Goal: Task Accomplishment & Management: Complete application form

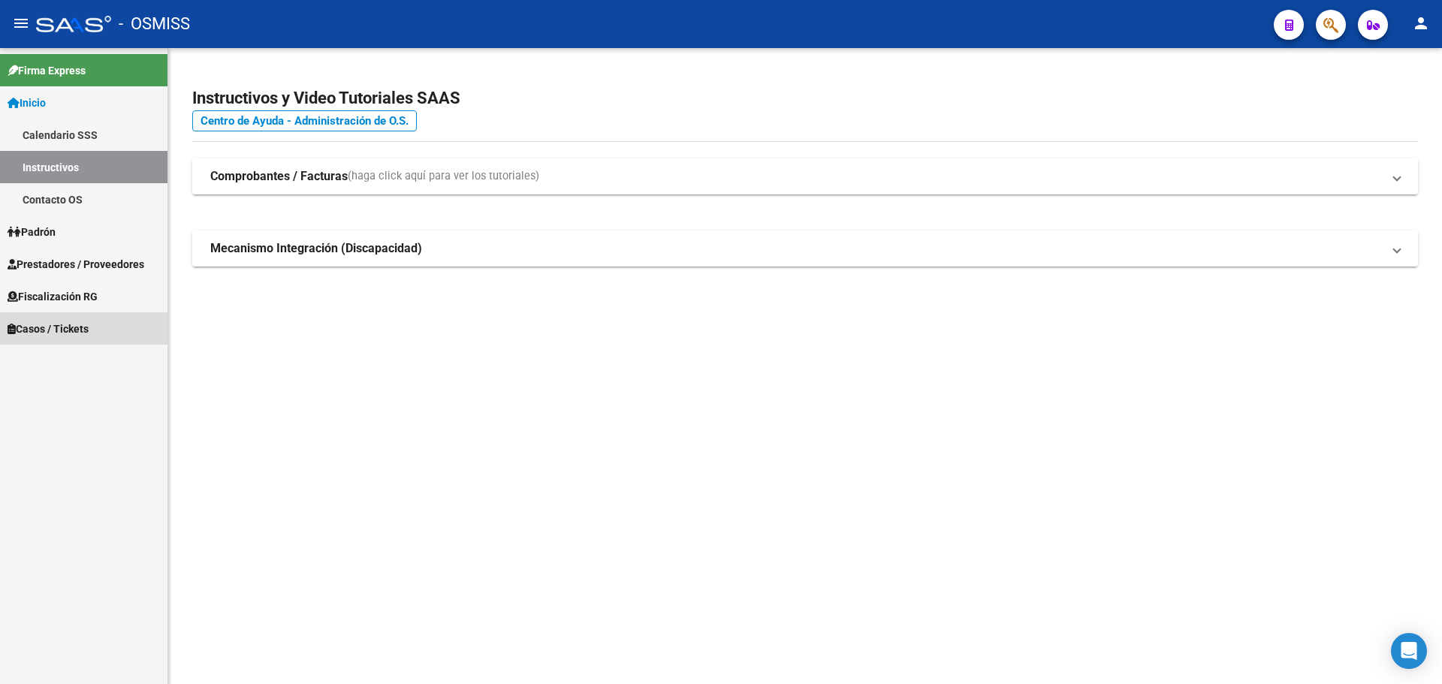
click at [24, 324] on span "Casos / Tickets" at bounding box center [48, 329] width 81 height 17
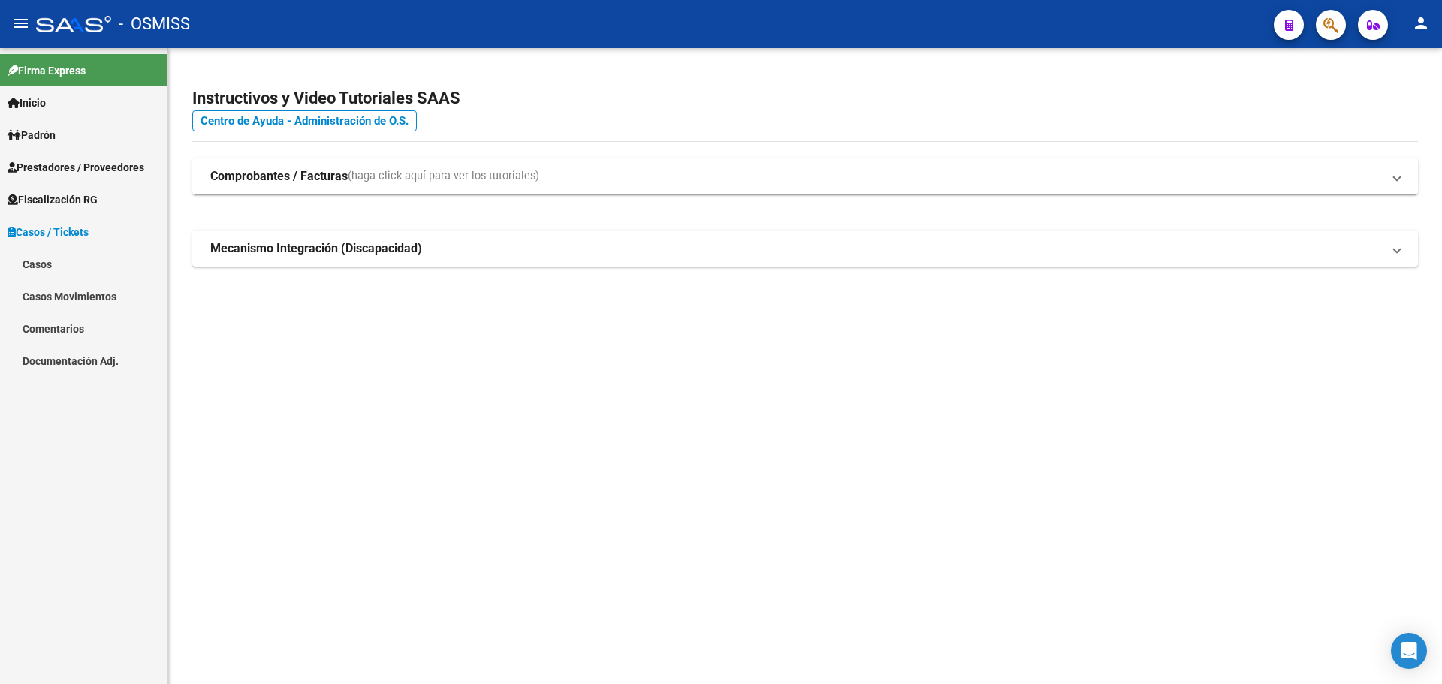
click at [45, 264] on link "Casos" at bounding box center [83, 264] width 167 height 32
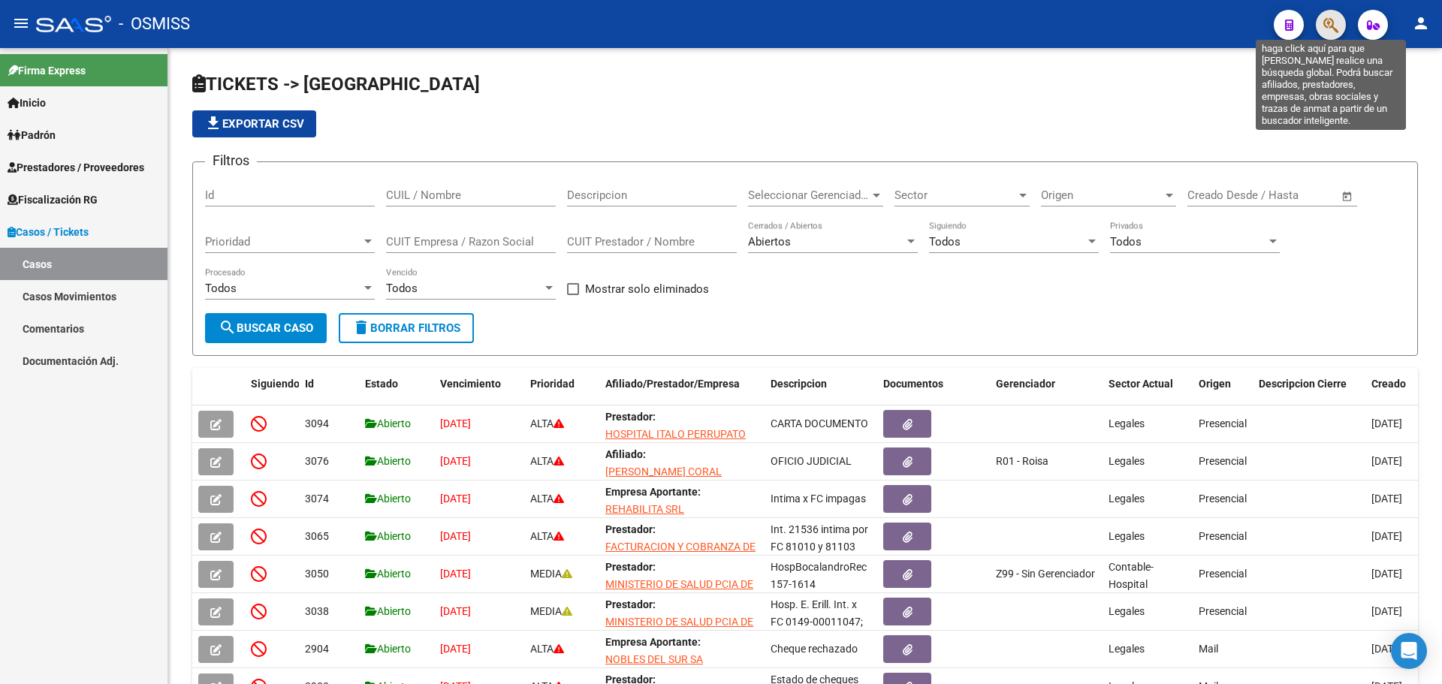
click at [1333, 24] on icon "button" at bounding box center [1330, 25] width 15 height 17
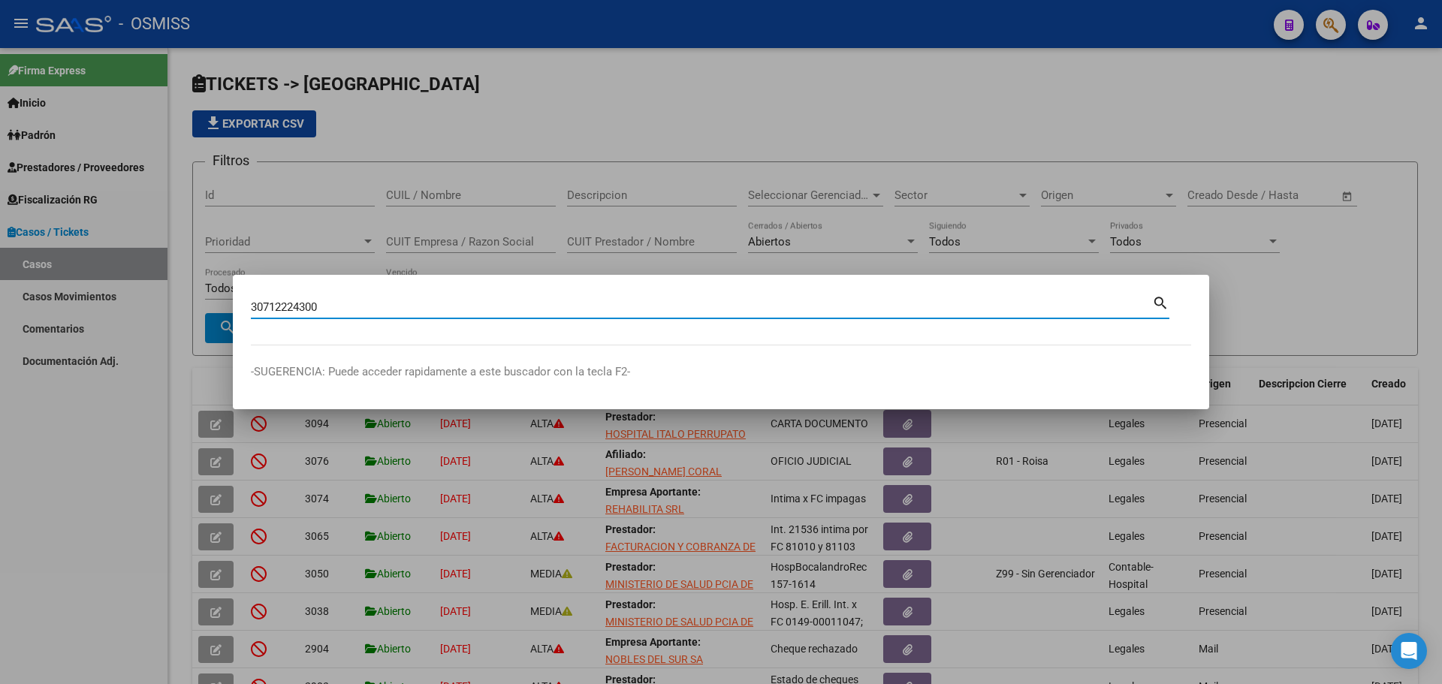
type input "30712224300"
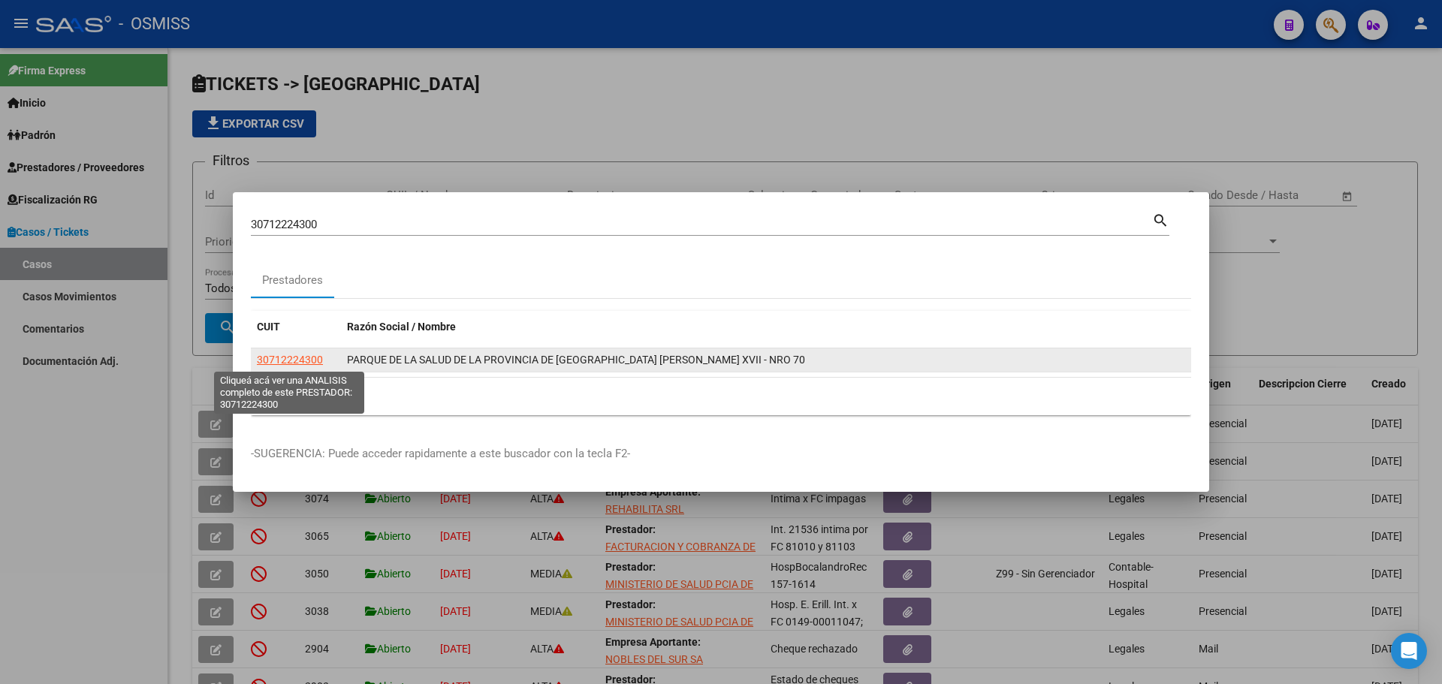
click at [303, 360] on span "30712224300" at bounding box center [290, 360] width 66 height 12
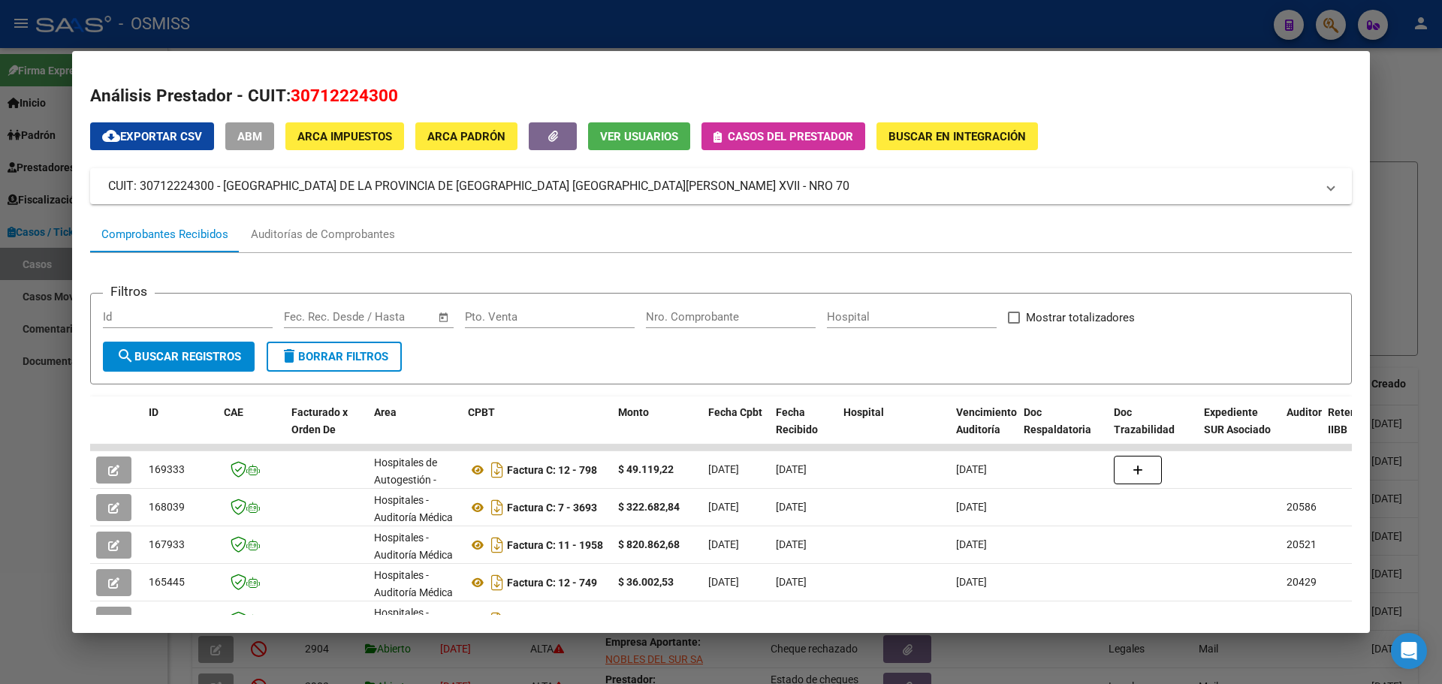
click at [710, 135] on button "Casos del prestador" at bounding box center [783, 136] width 164 height 28
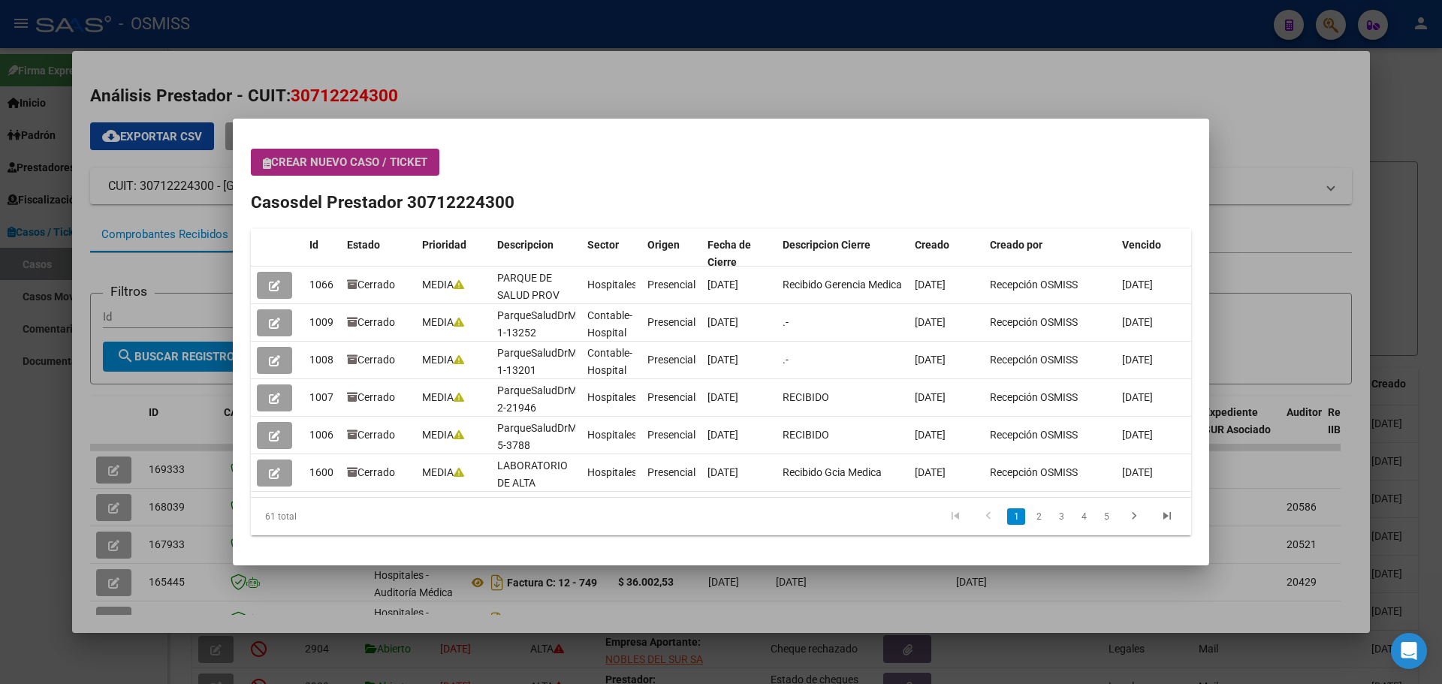
click at [267, 167] on icon "button" at bounding box center [267, 163] width 8 height 11
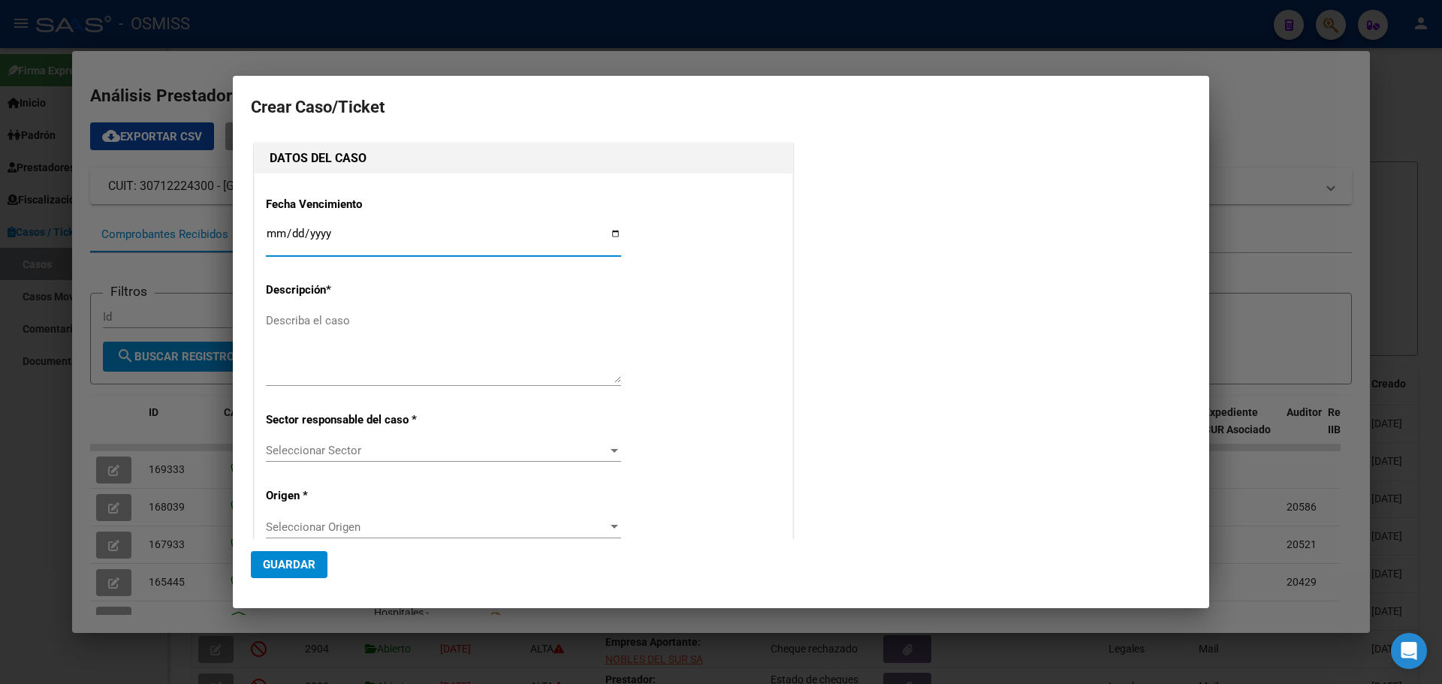
click at [615, 234] on input "Ingresar fecha" at bounding box center [443, 240] width 355 height 24
type input "[DATE]"
click at [297, 333] on textarea "Describa el caso" at bounding box center [443, 347] width 355 height 71
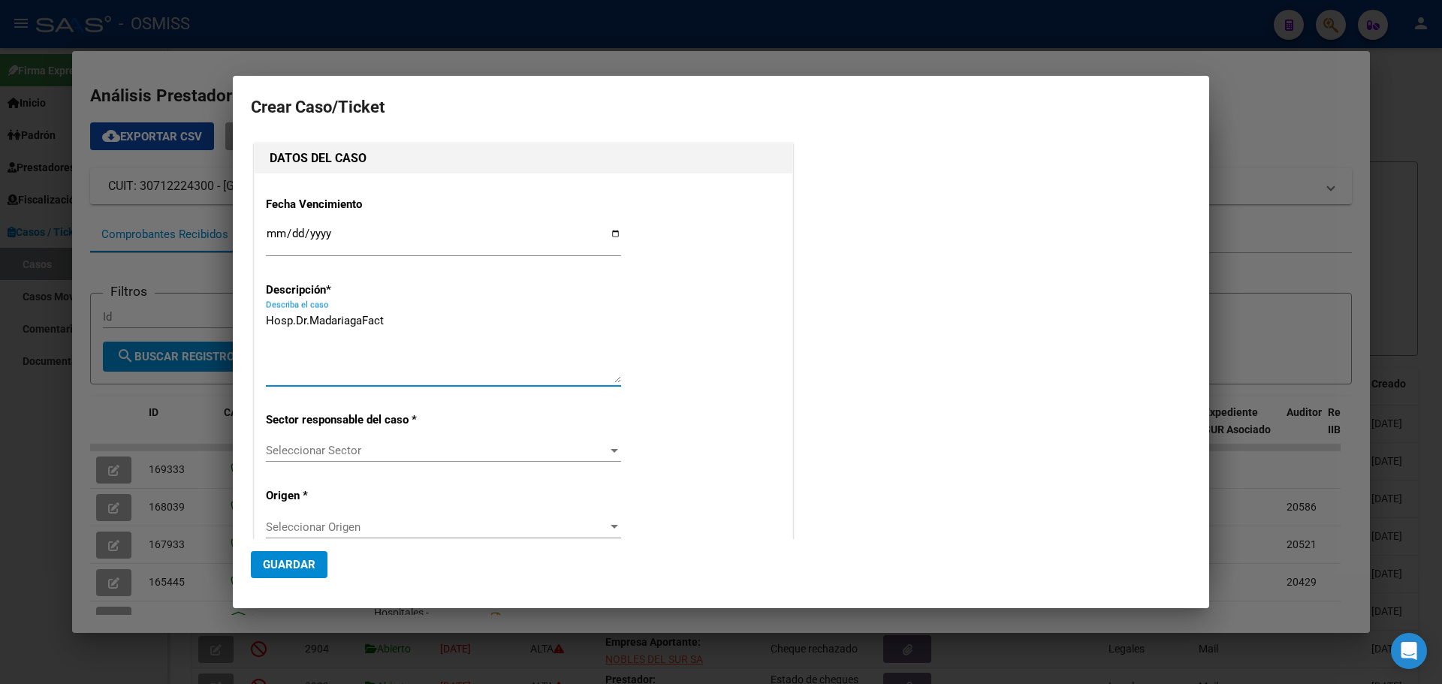
type textarea "Hosp.Dr.MadariagaFact"
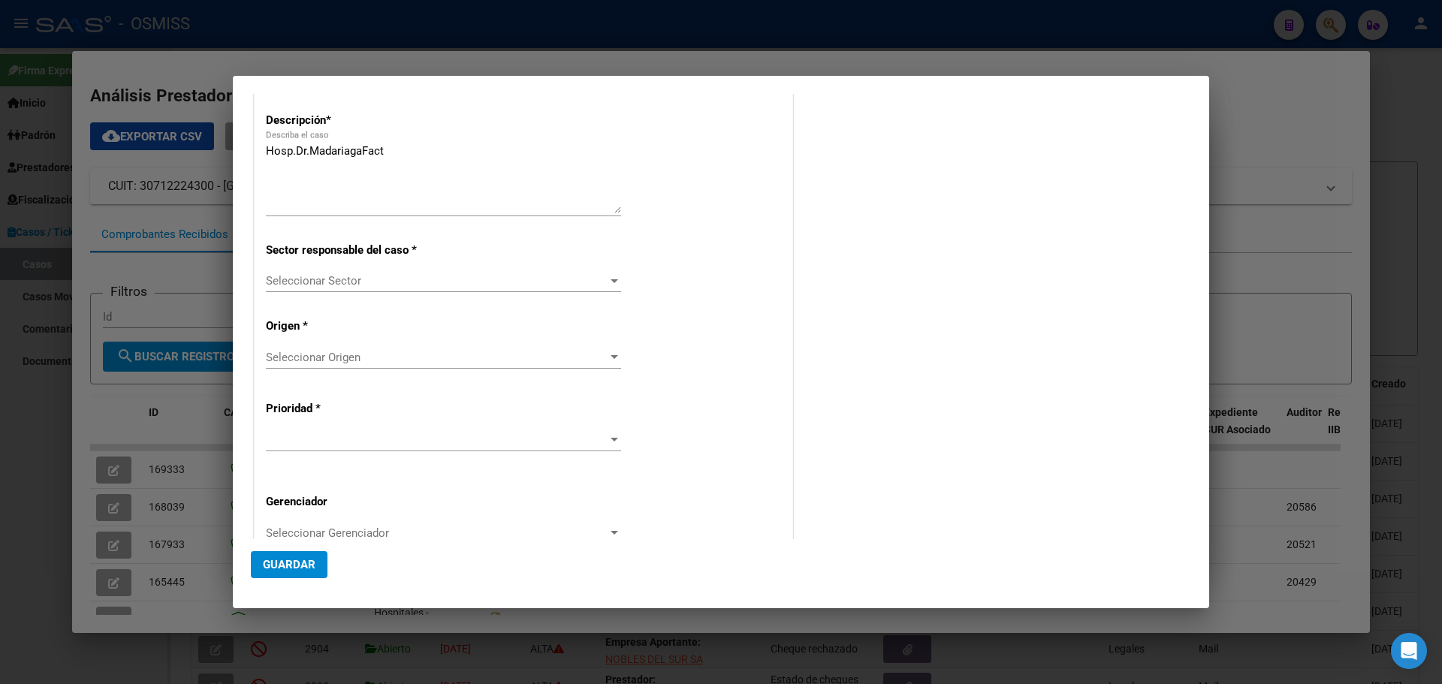
scroll to position [289, 0]
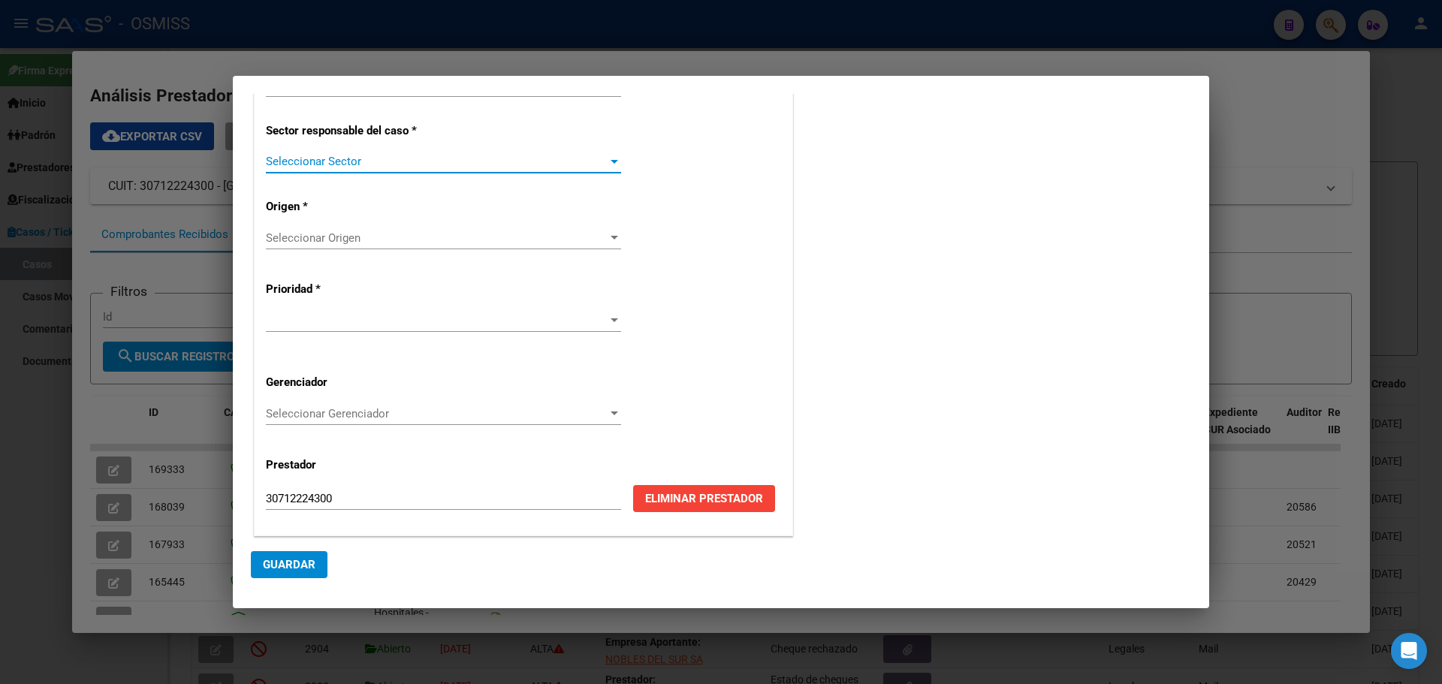
click at [610, 155] on div "Seleccionar Sector" at bounding box center [443, 162] width 355 height 14
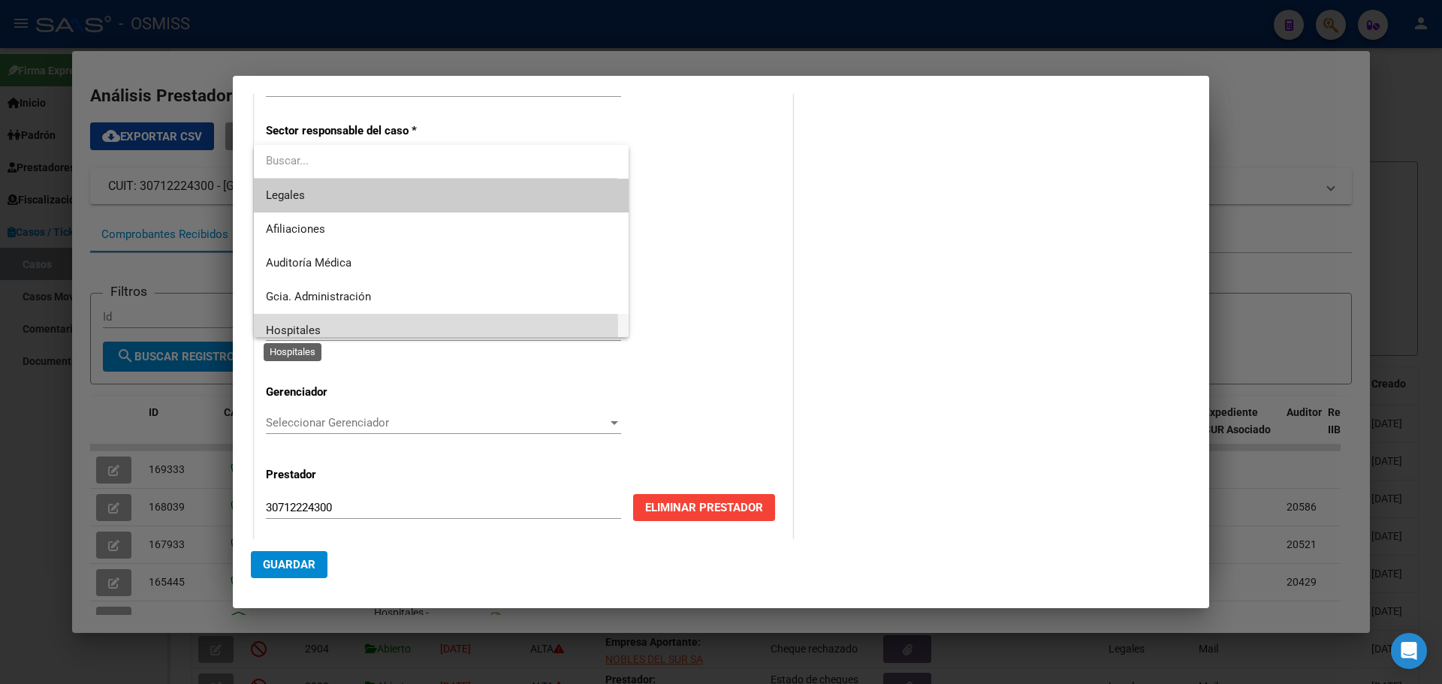
click at [296, 327] on span "Hospitales" at bounding box center [293, 331] width 55 height 14
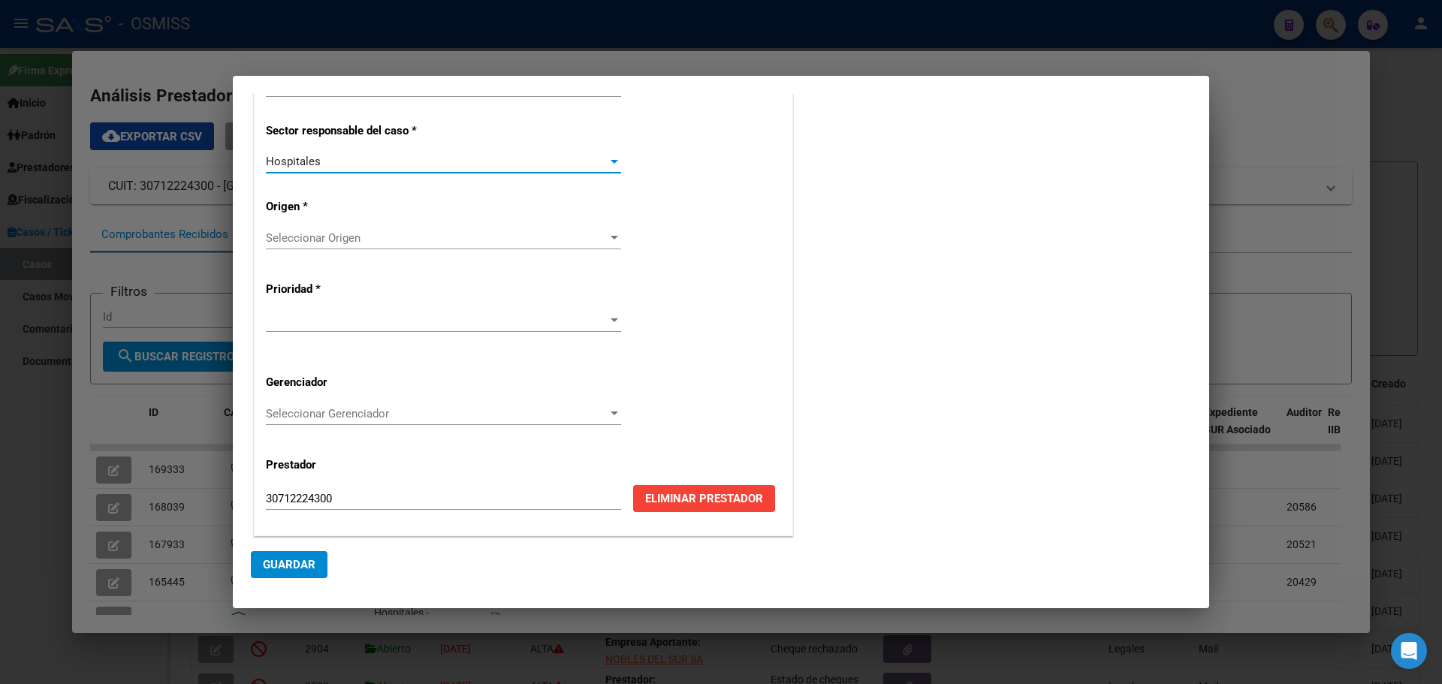
click at [609, 232] on div at bounding box center [615, 238] width 14 height 12
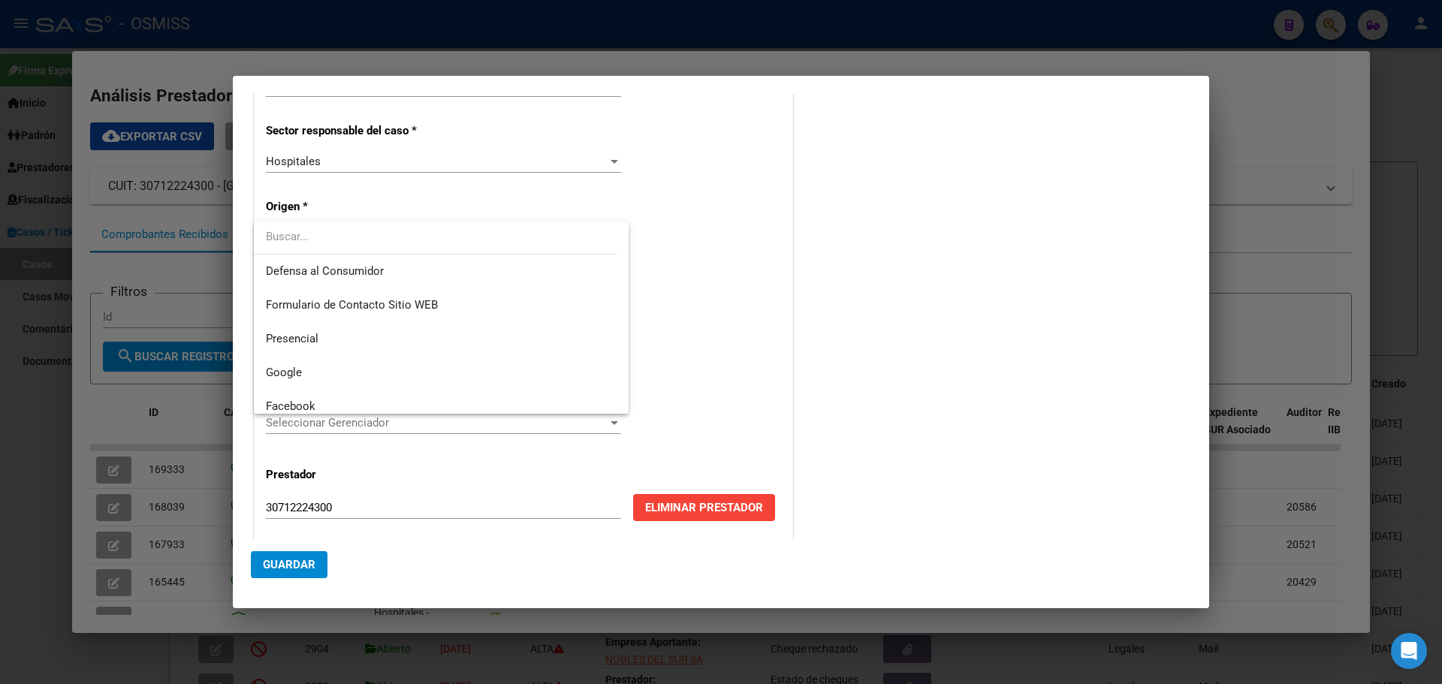
scroll to position [250, 0]
click at [332, 261] on span "Presencial" at bounding box center [441, 259] width 351 height 34
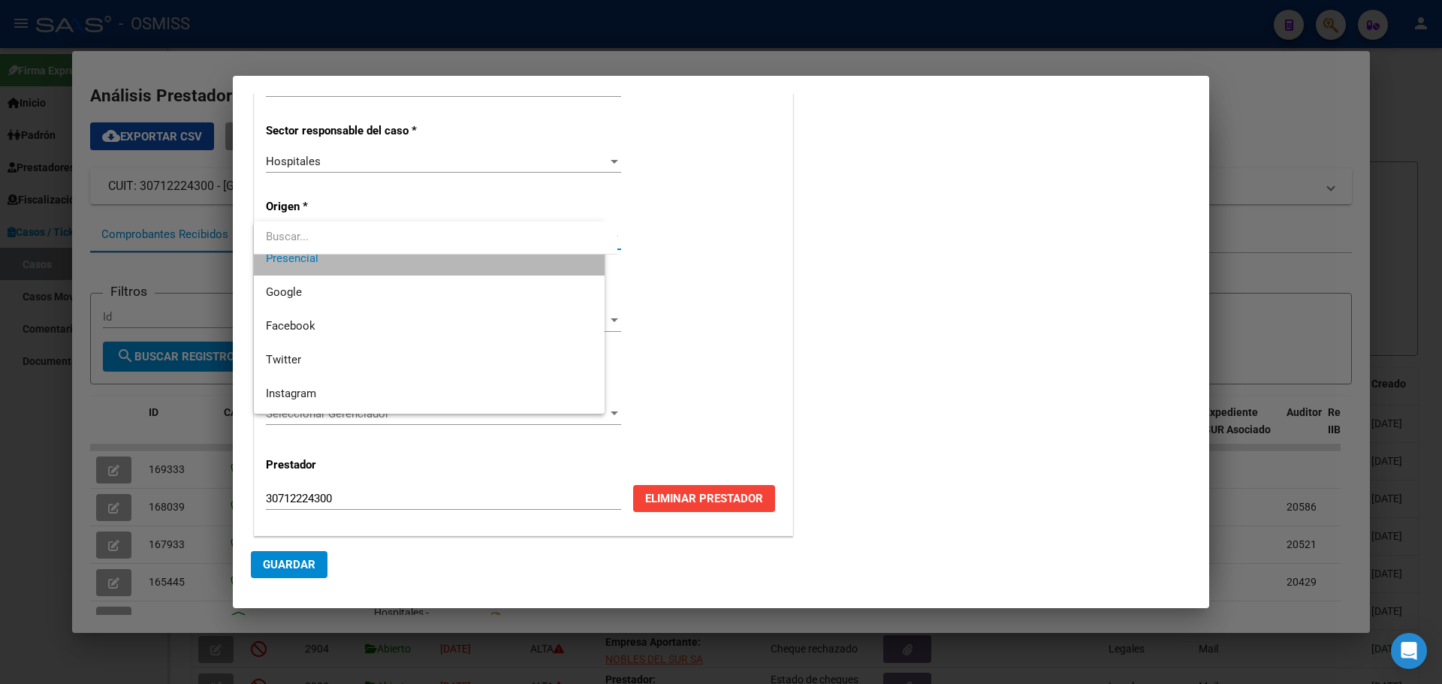
scroll to position [237, 0]
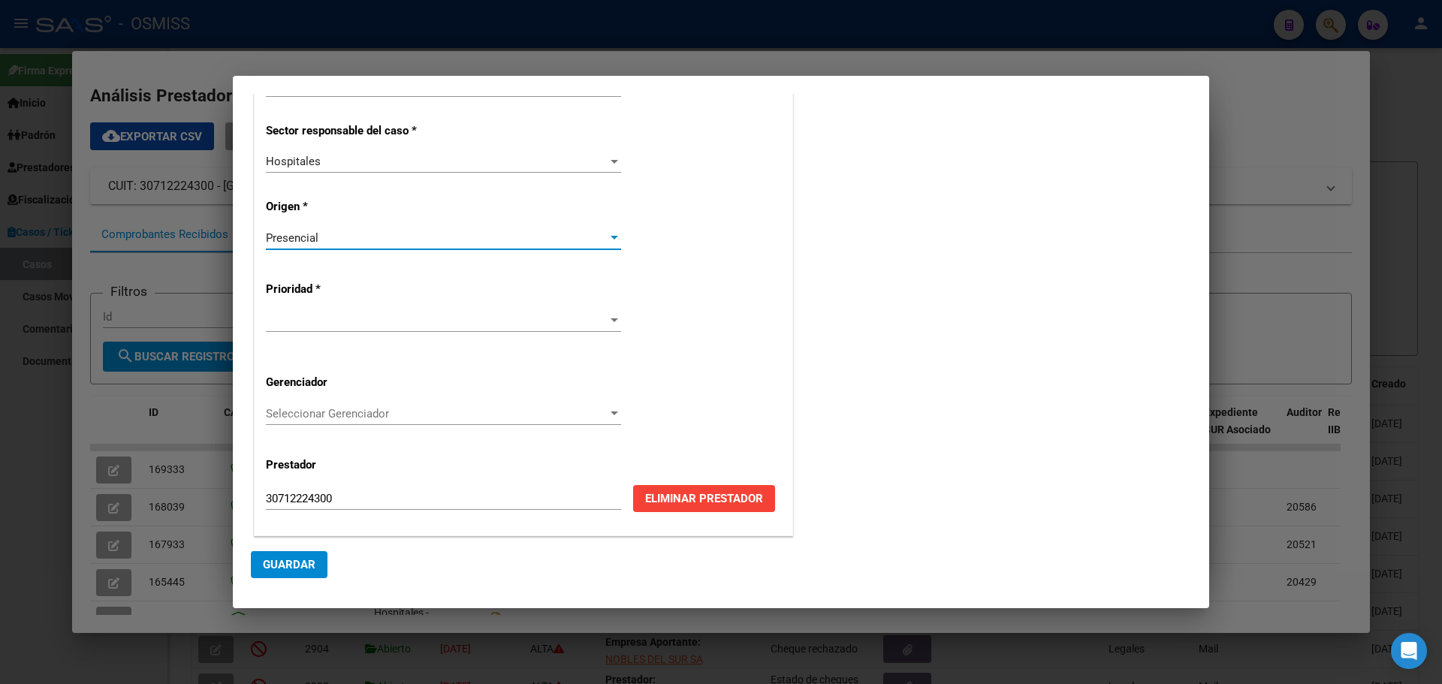
click at [611, 318] on div at bounding box center [615, 320] width 8 height 4
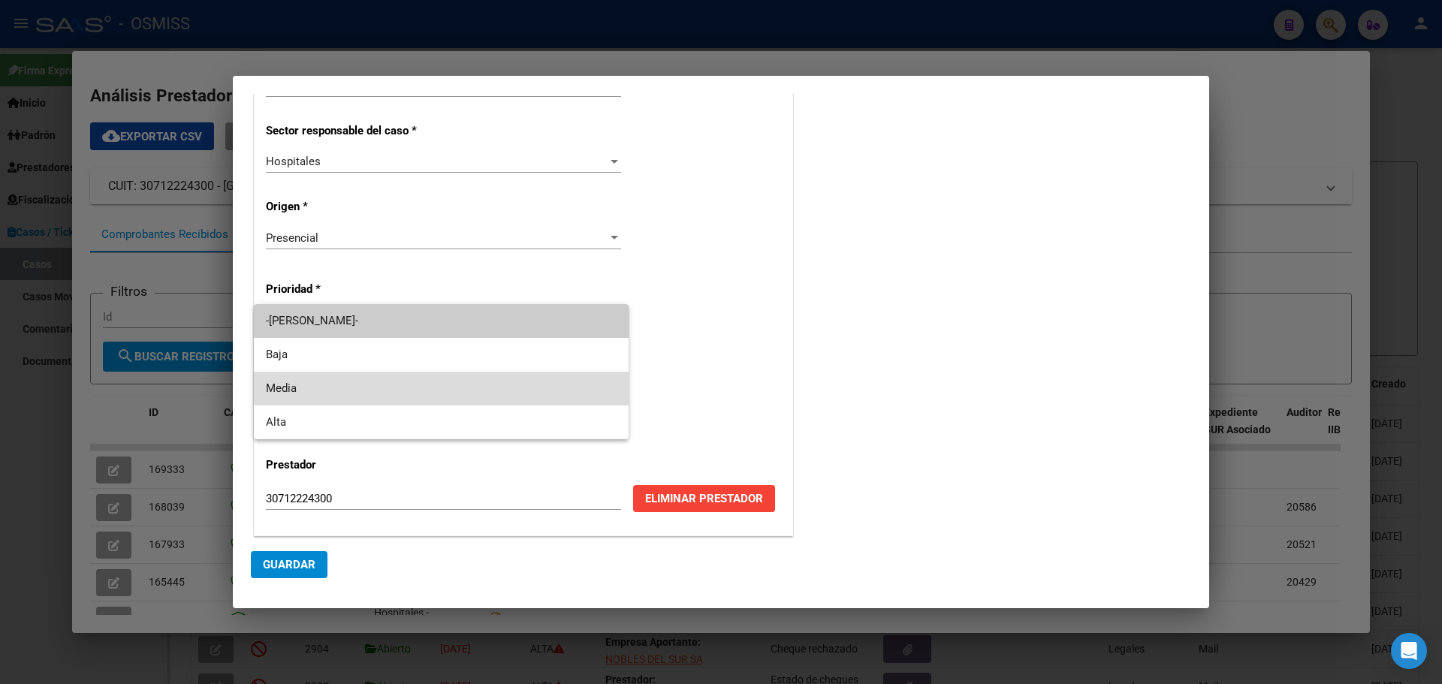
click at [267, 381] on span "Media" at bounding box center [441, 389] width 351 height 34
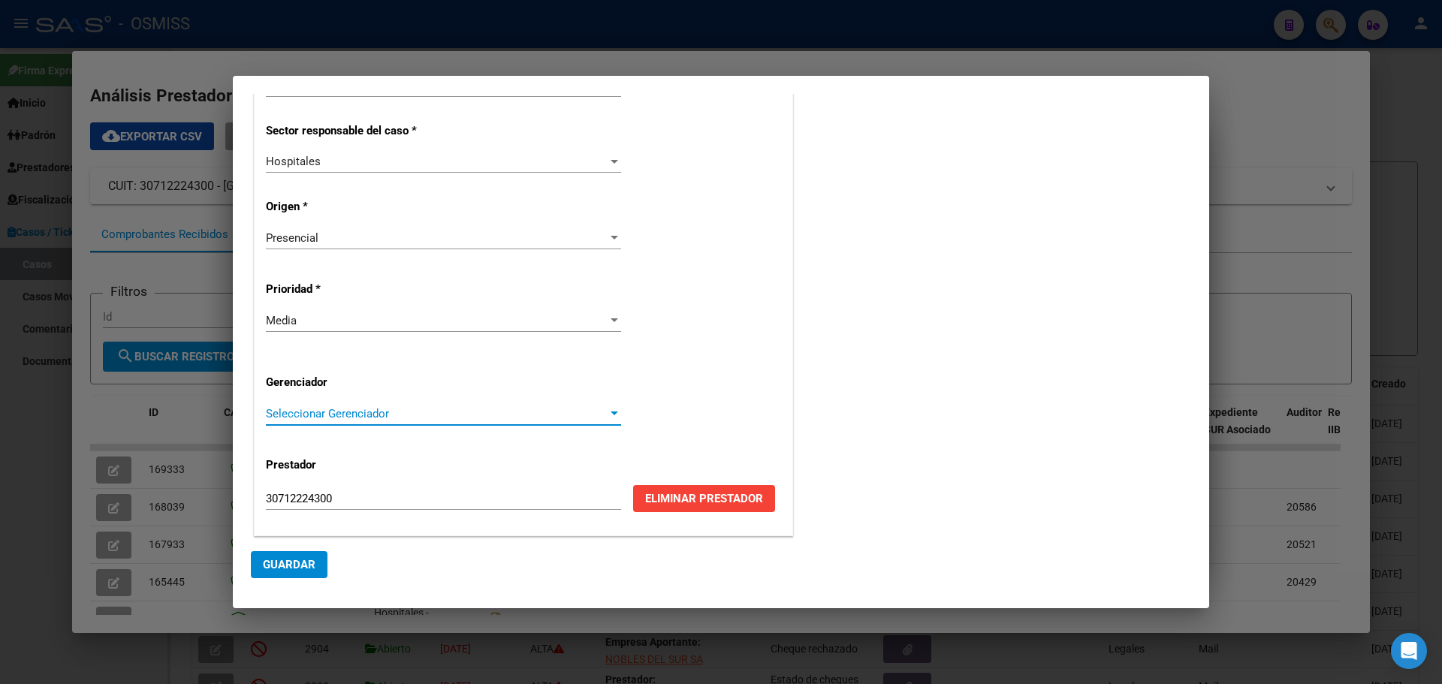
click at [611, 412] on div at bounding box center [615, 414] width 8 height 4
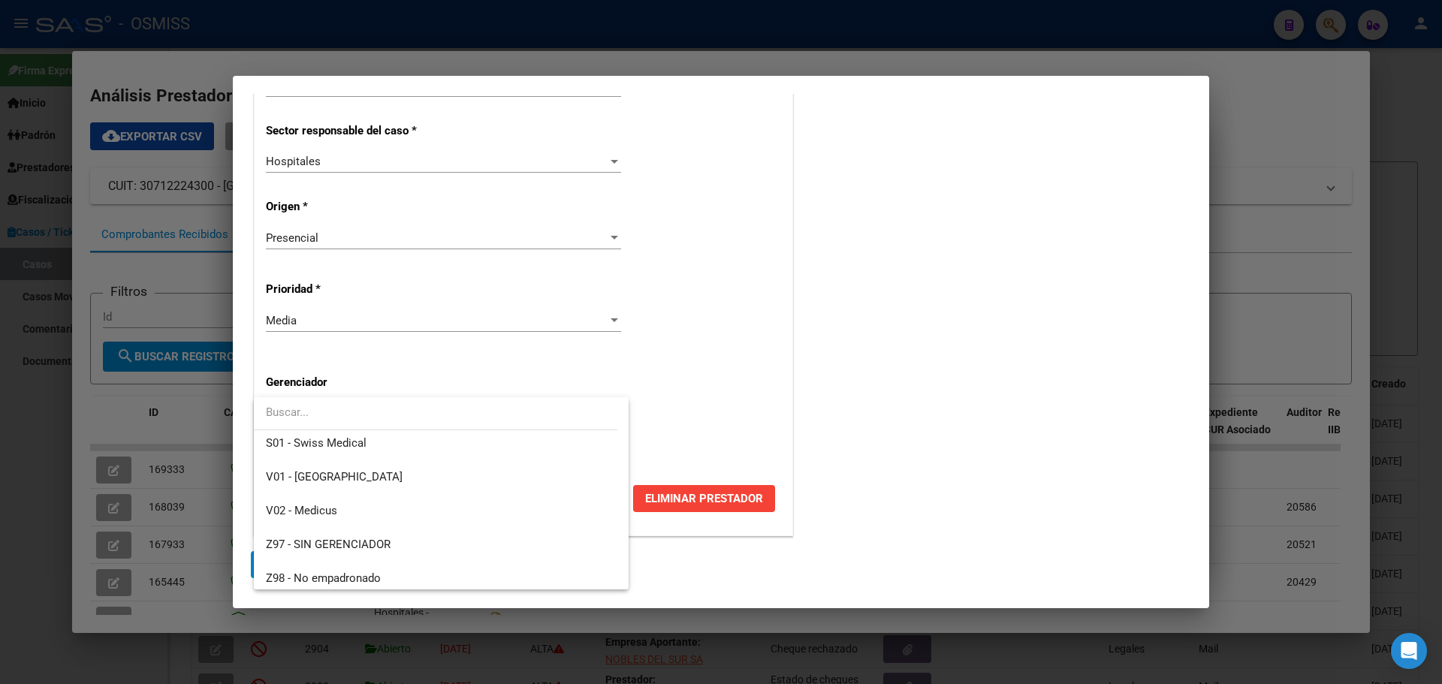
scroll to position [450, 0]
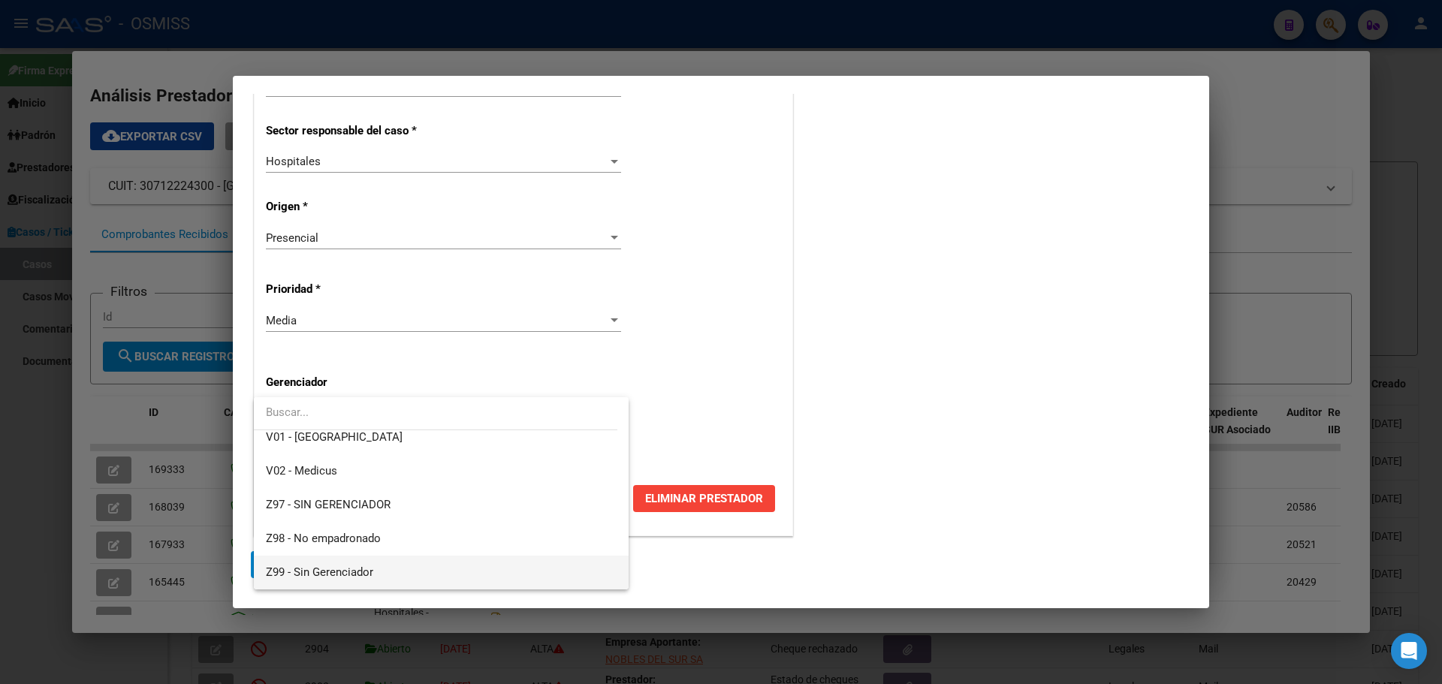
click at [295, 564] on span "Z99 - Sin Gerenciador" at bounding box center [441, 573] width 351 height 34
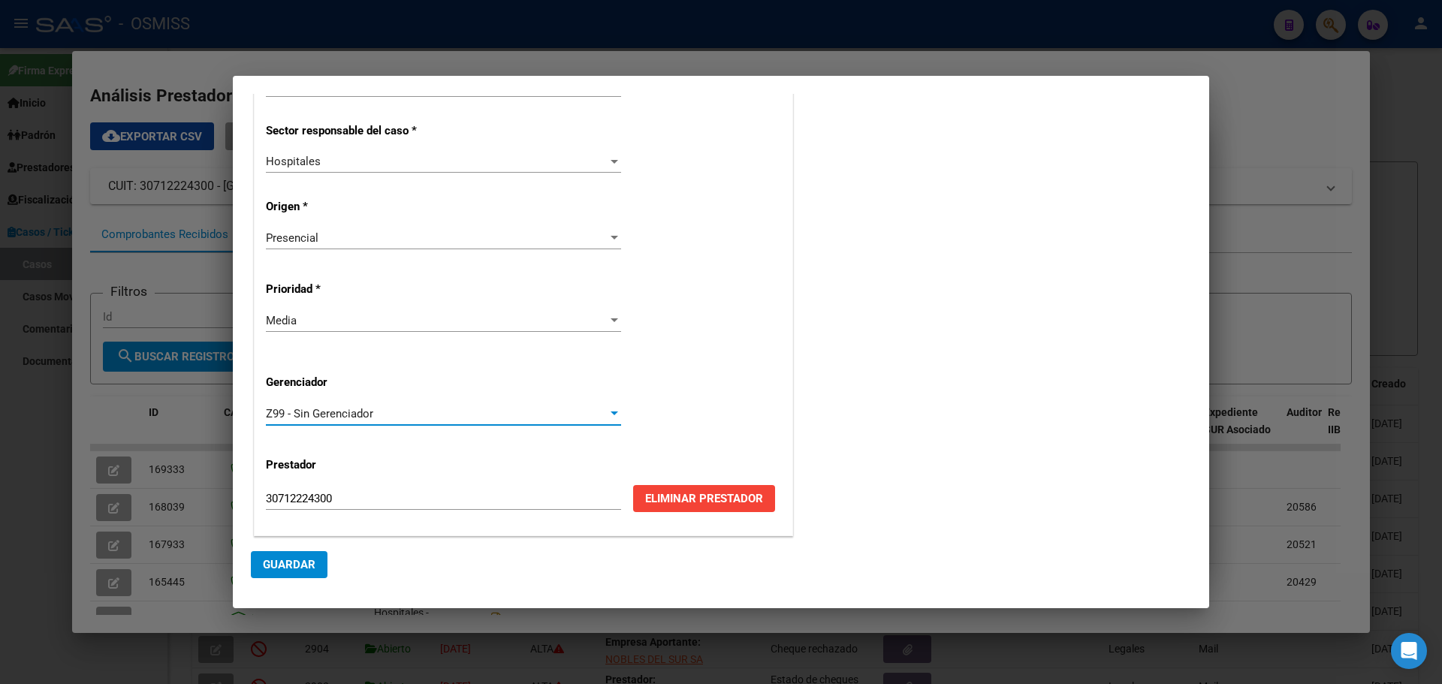
click at [293, 564] on span "Guardar" at bounding box center [289, 565] width 53 height 14
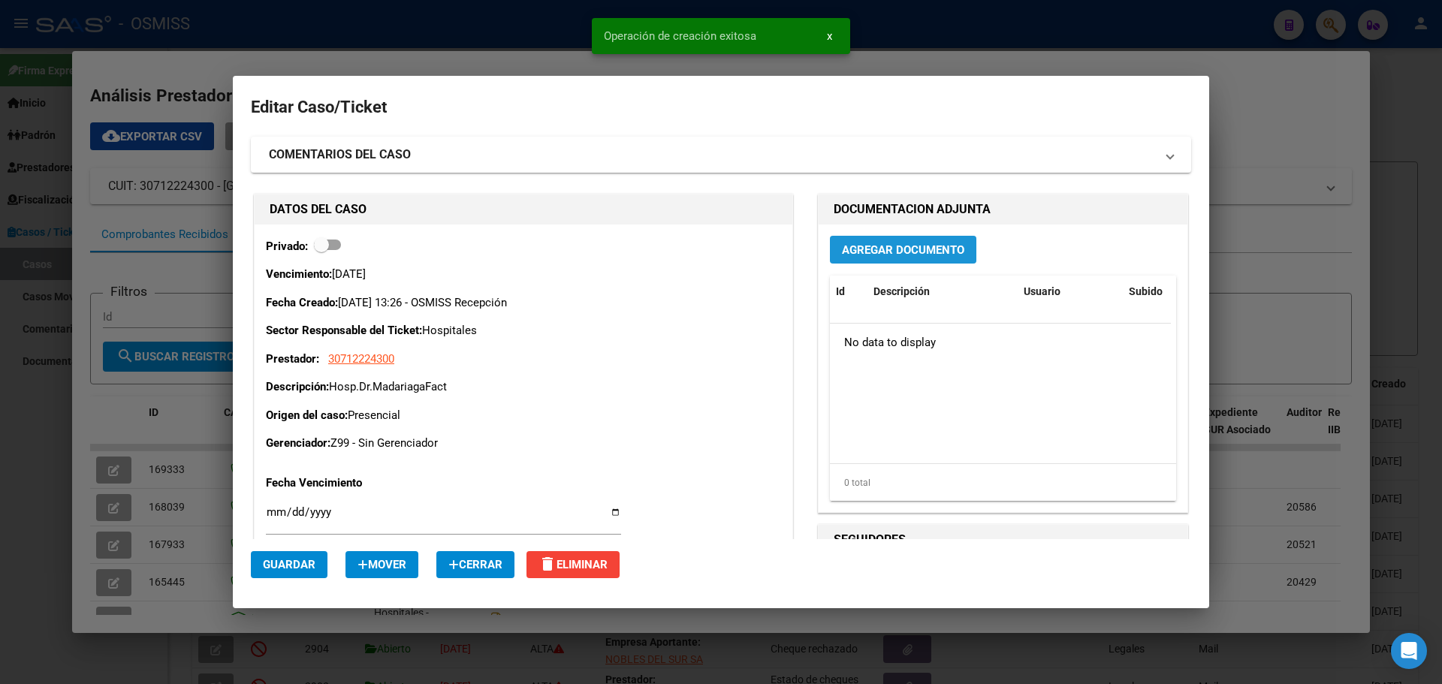
click at [871, 244] on span "Agregar Documento" at bounding box center [903, 250] width 122 height 14
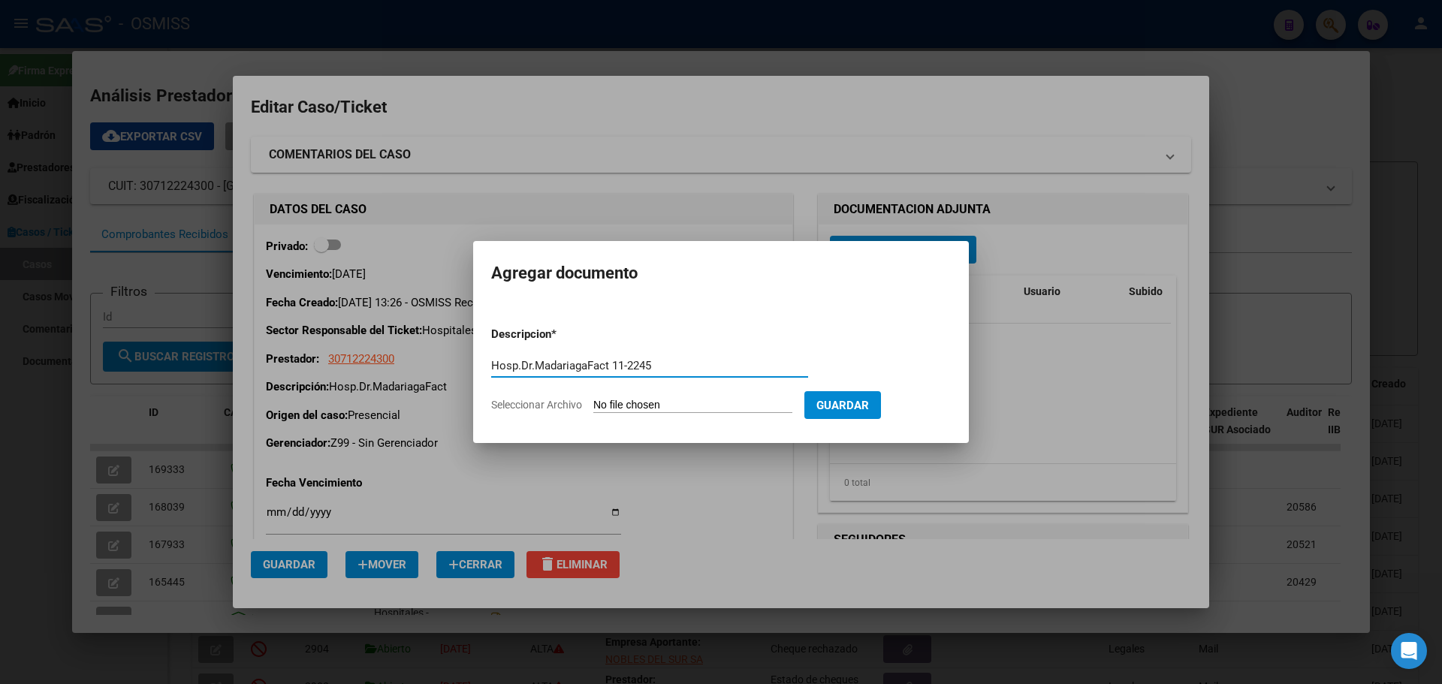
type input "Hosp.Dr.MadariagaFact 11-2245"
click at [528, 403] on span "Seleccionar Archivo" at bounding box center [536, 405] width 91 height 12
click at [593, 403] on input "Seleccionar Archivo" at bounding box center [692, 406] width 199 height 14
type input "C:\fakepath\Fact 2245.pdf"
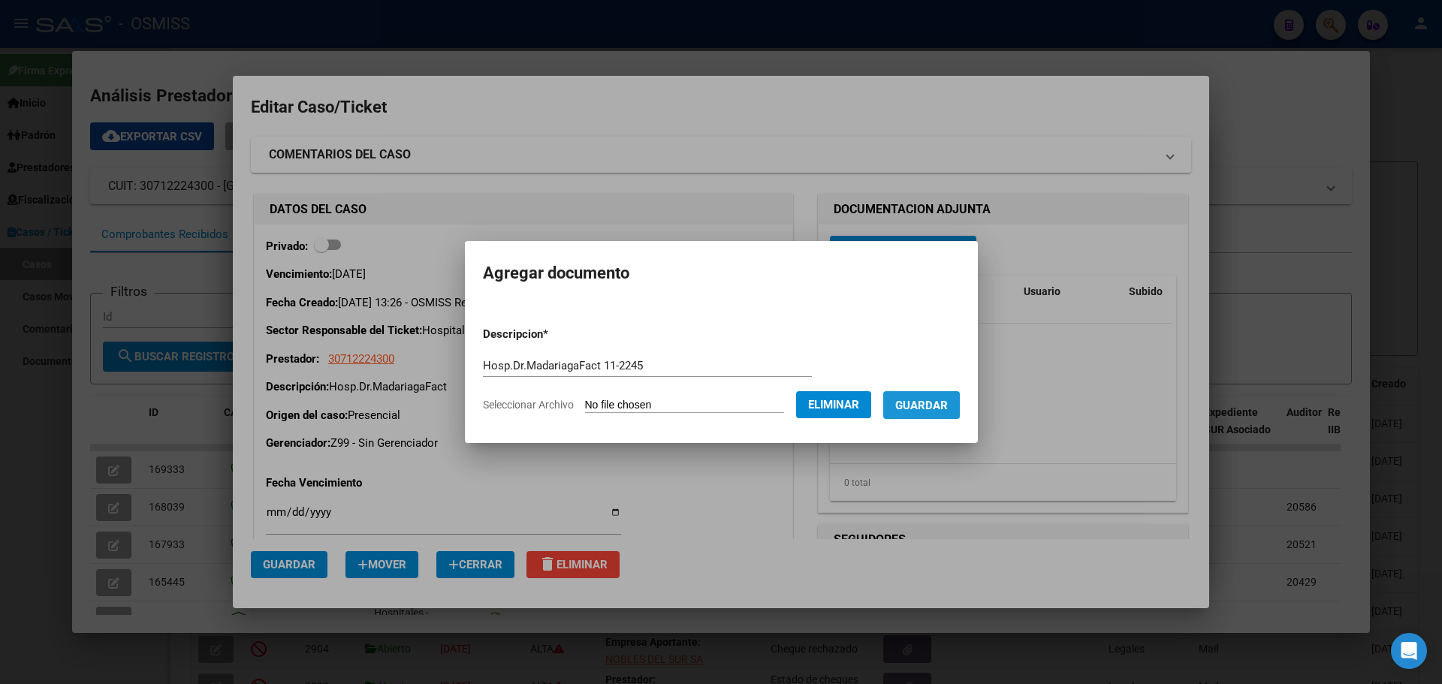
click at [942, 409] on span "Guardar" at bounding box center [921, 406] width 53 height 14
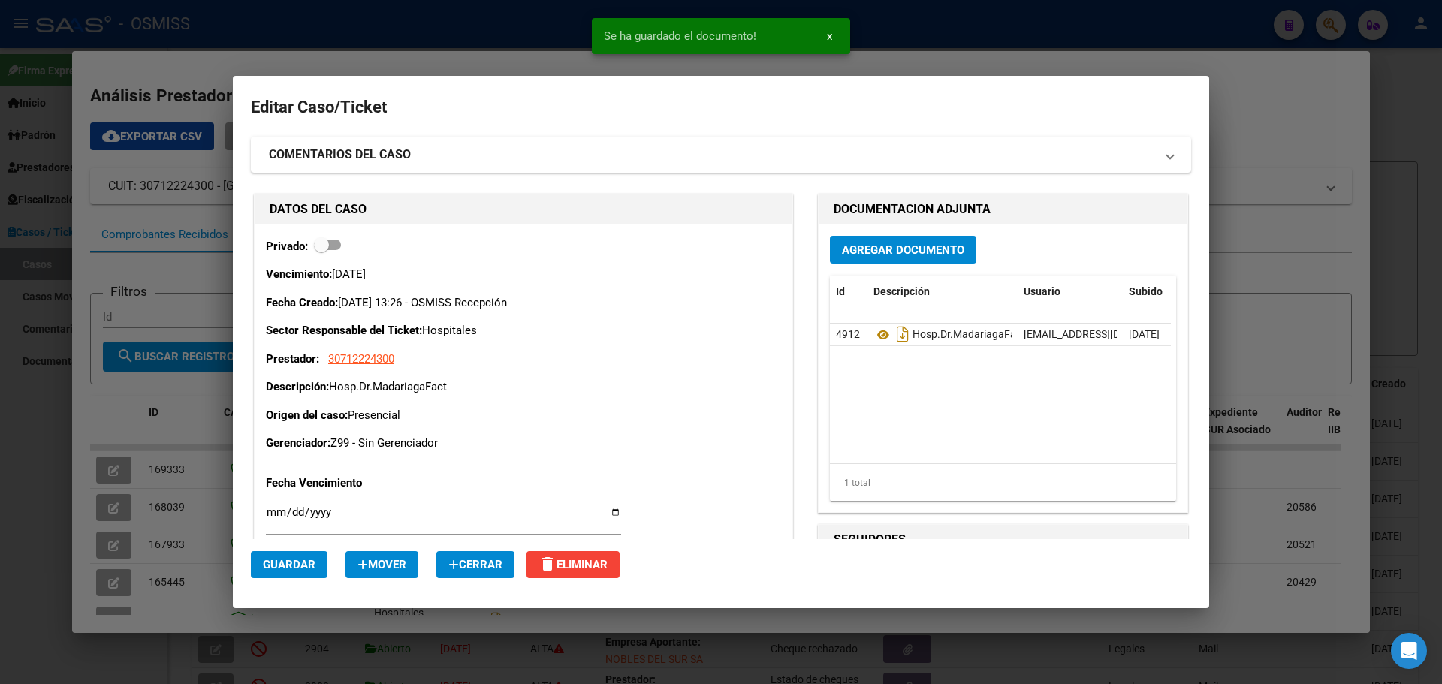
click at [290, 20] on div at bounding box center [721, 342] width 1442 height 684
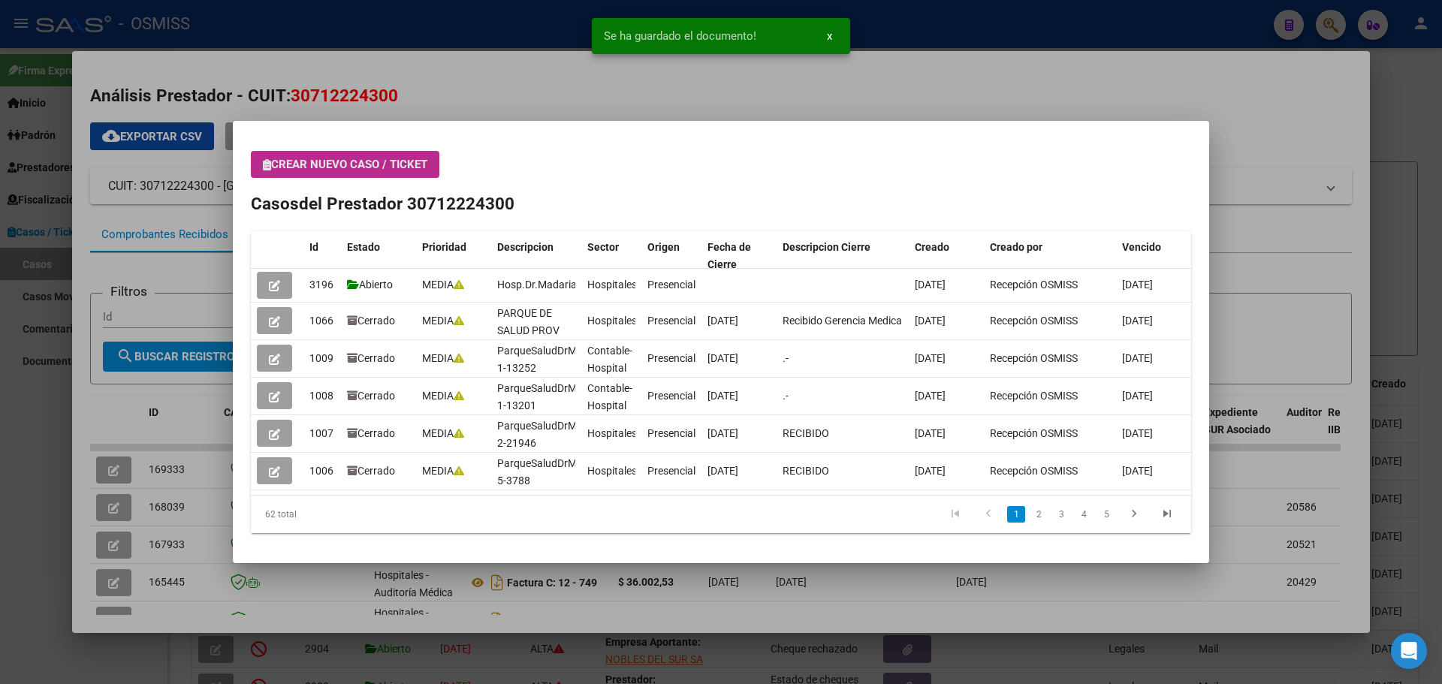
click at [264, 163] on icon "button" at bounding box center [267, 164] width 8 height 11
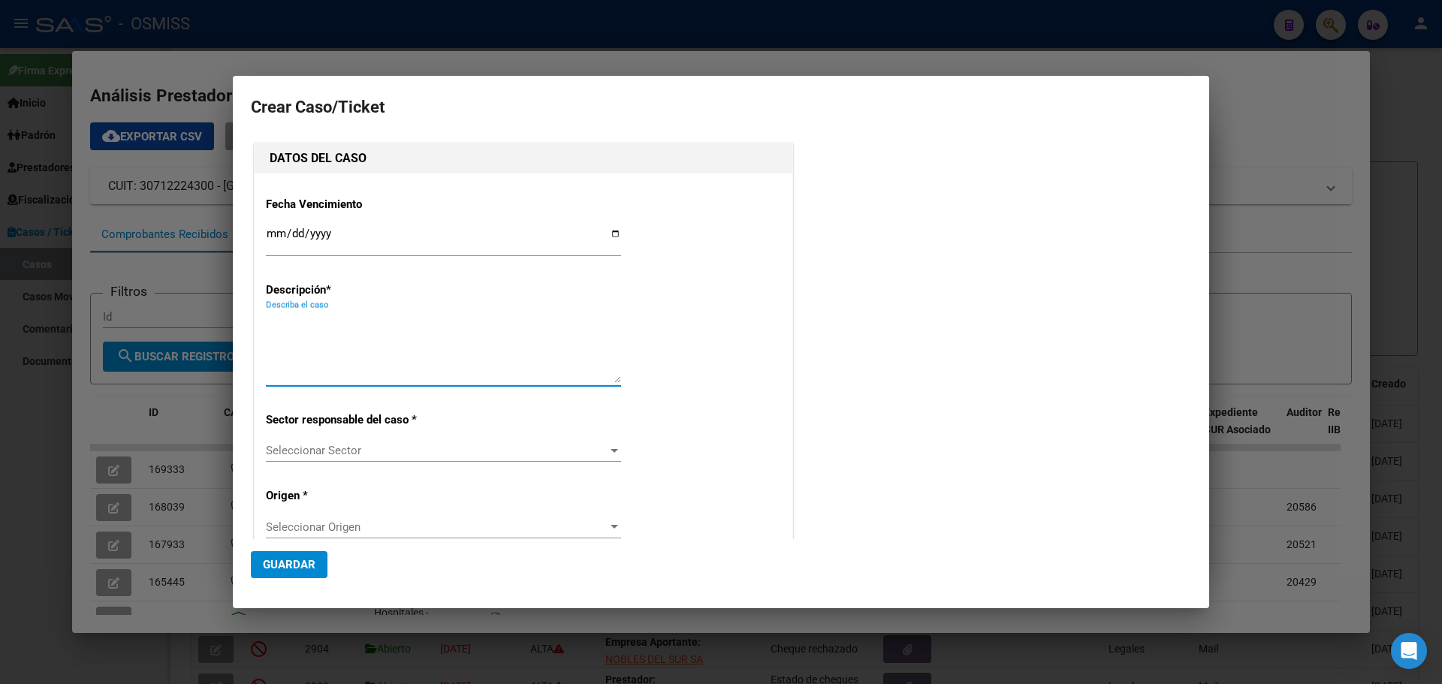
click at [412, 330] on textarea "Describa el caso" at bounding box center [443, 347] width 355 height 71
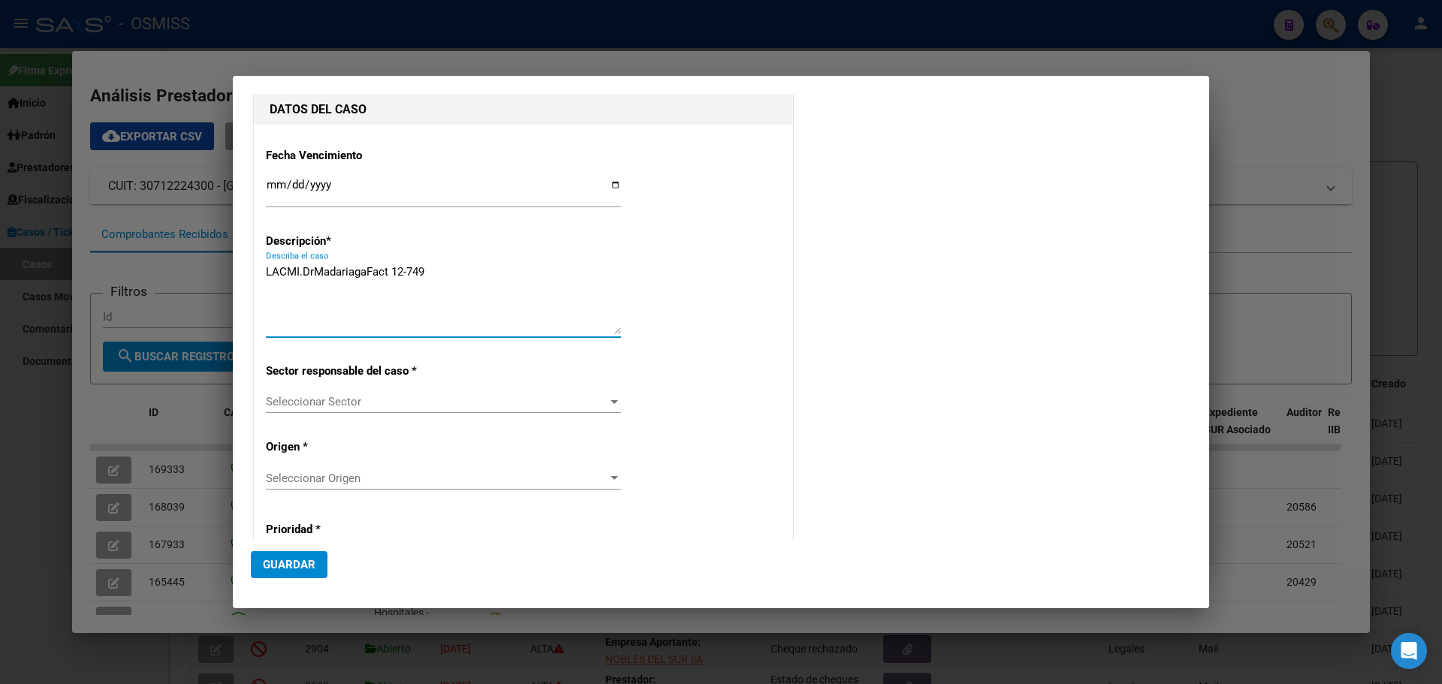
scroll to position [75, 0]
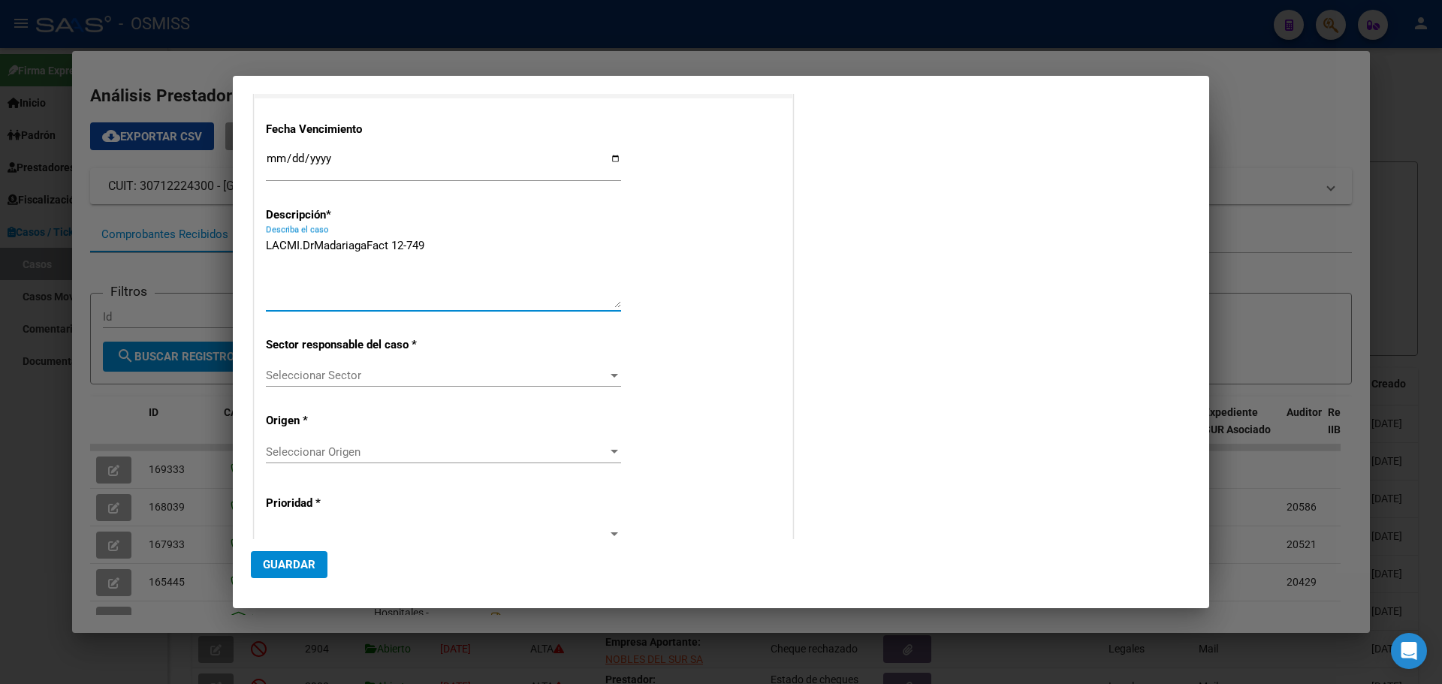
type textarea "LACMI.DrMadariagaFact 12-749"
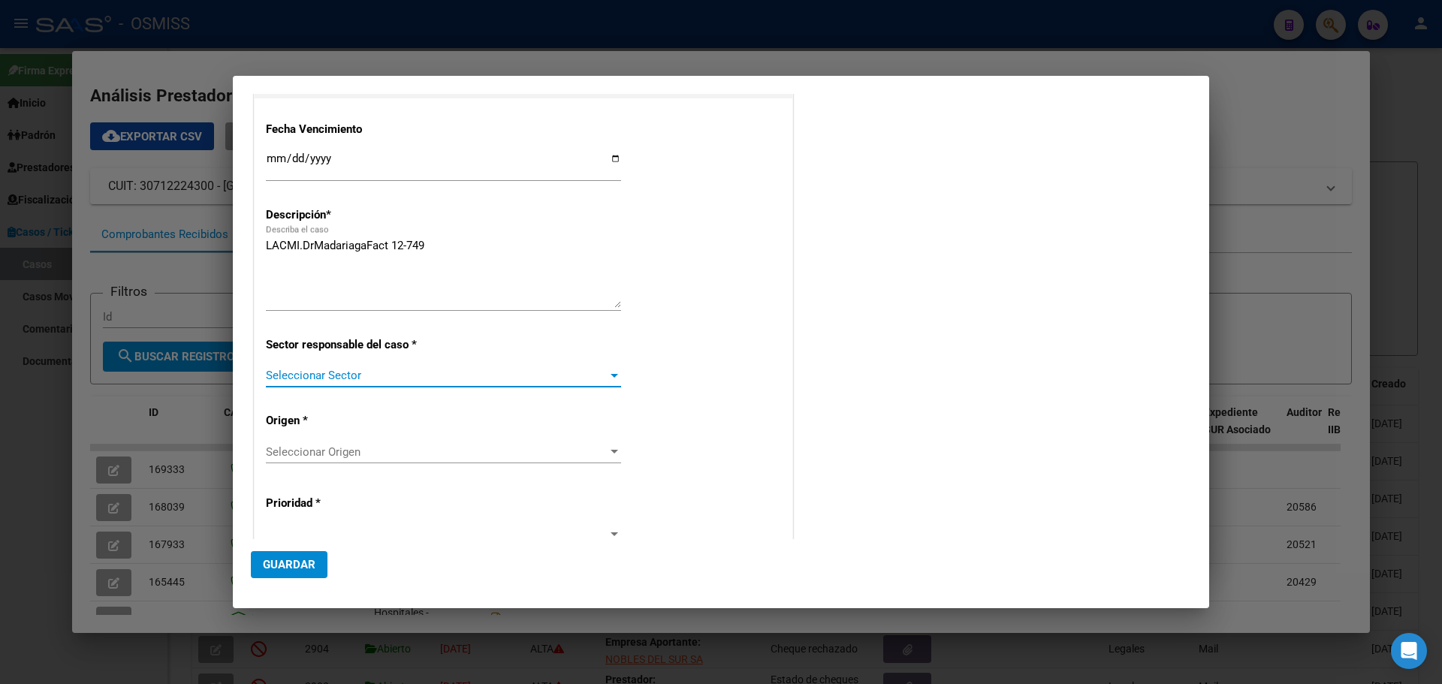
click at [611, 374] on div at bounding box center [615, 376] width 8 height 4
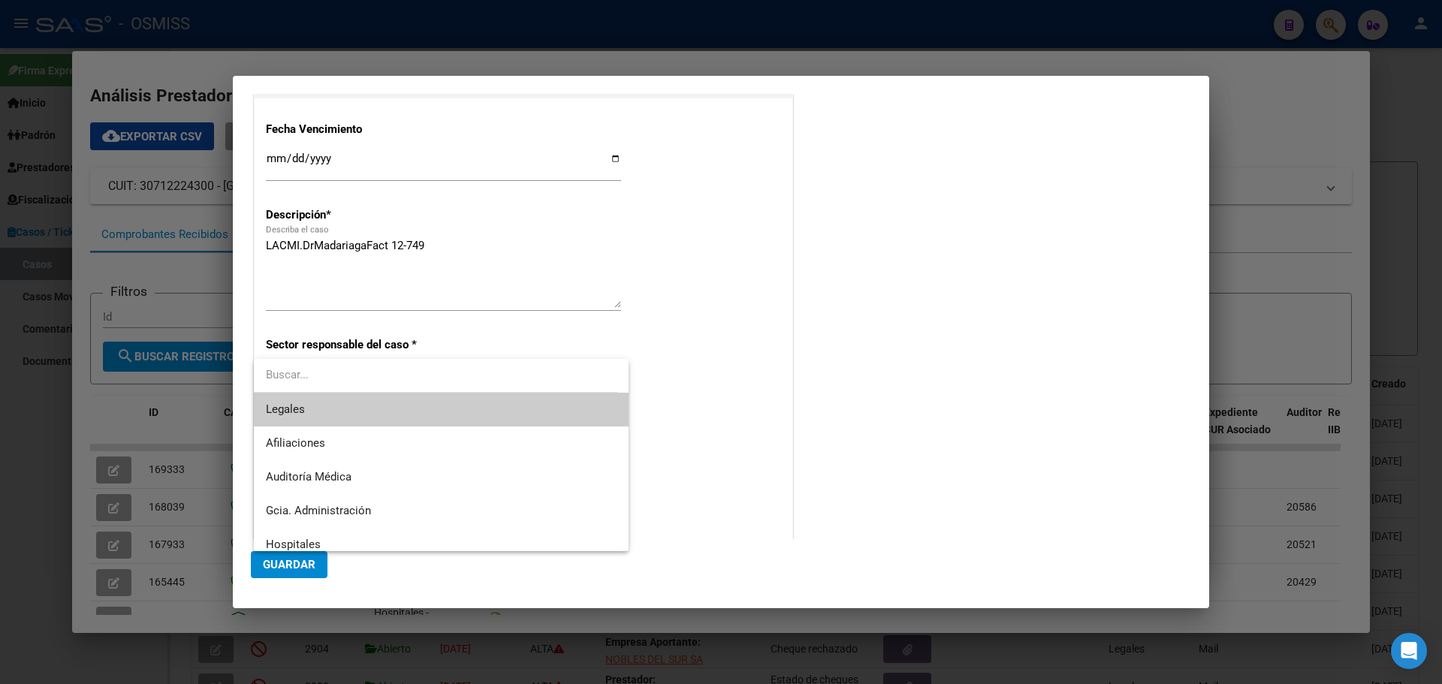
click at [847, 363] on div at bounding box center [721, 342] width 1442 height 684
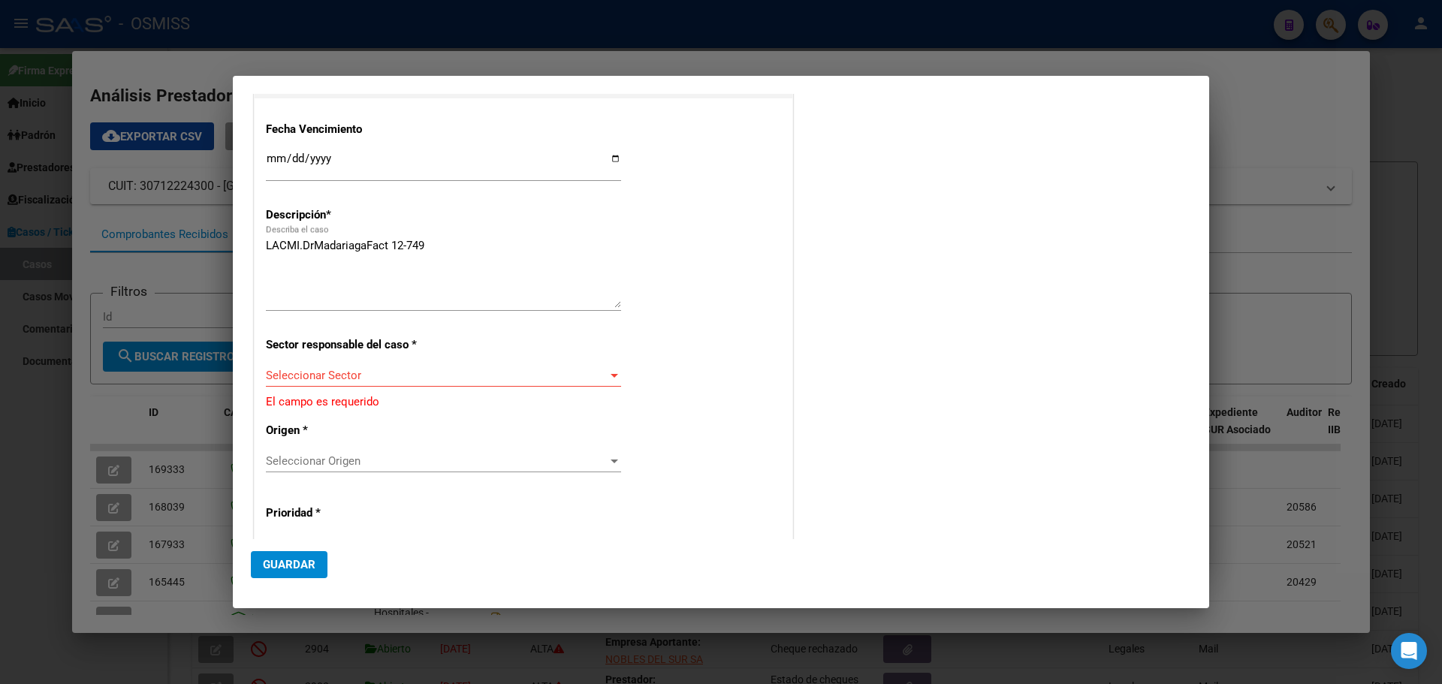
click at [611, 377] on div at bounding box center [615, 376] width 8 height 4
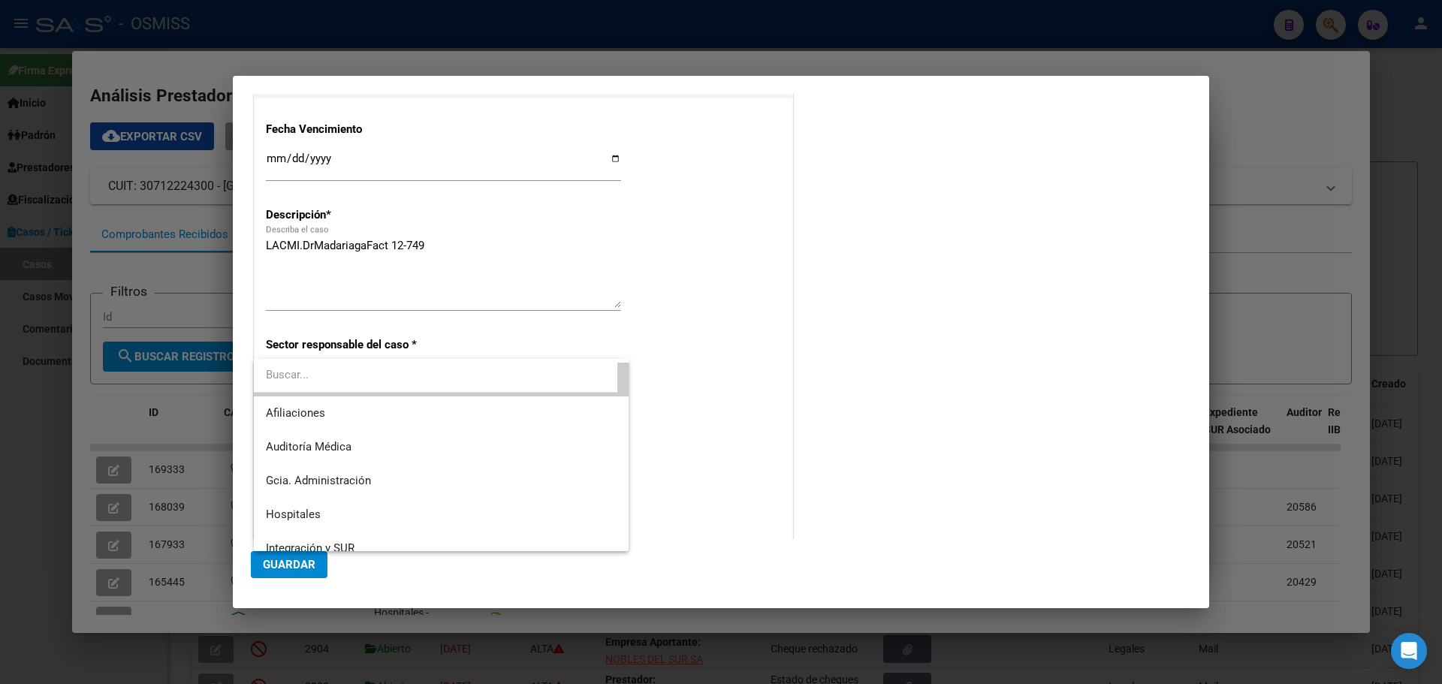
scroll to position [50, 0]
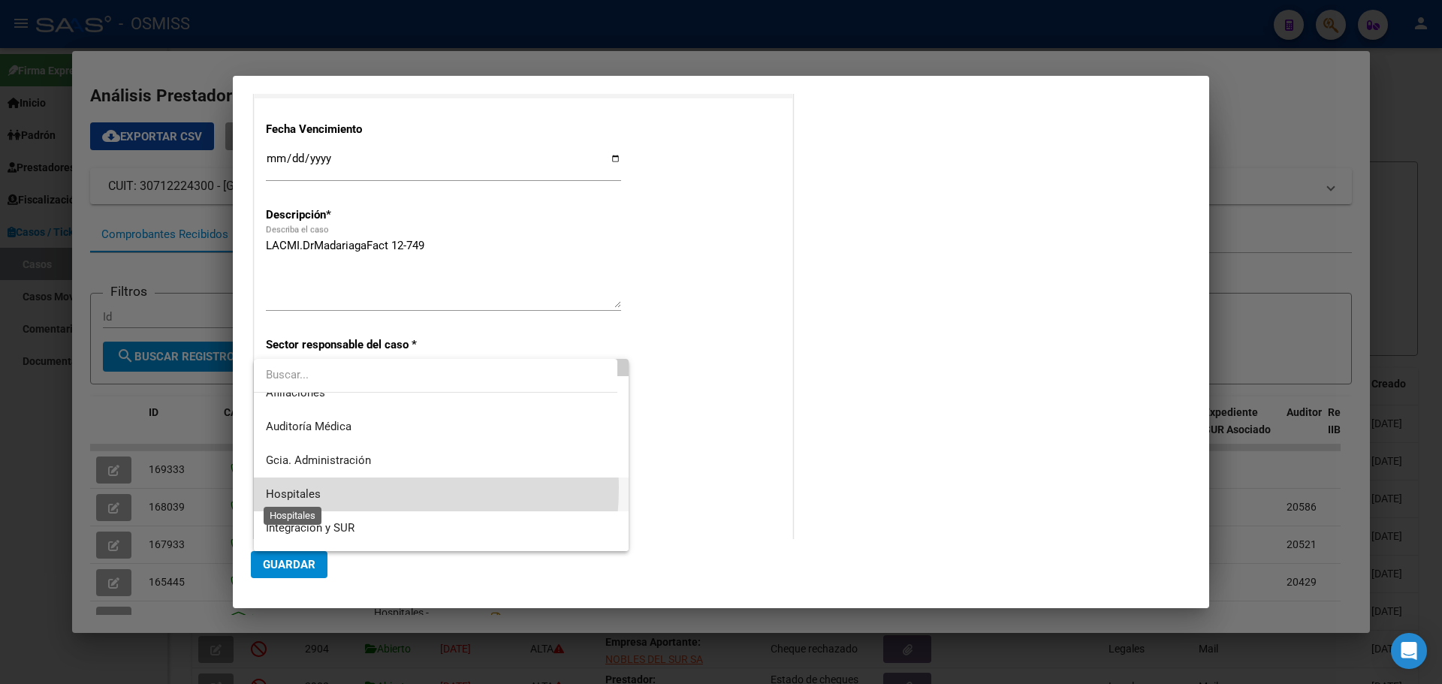
click at [314, 487] on span "Hospitales" at bounding box center [293, 494] width 55 height 14
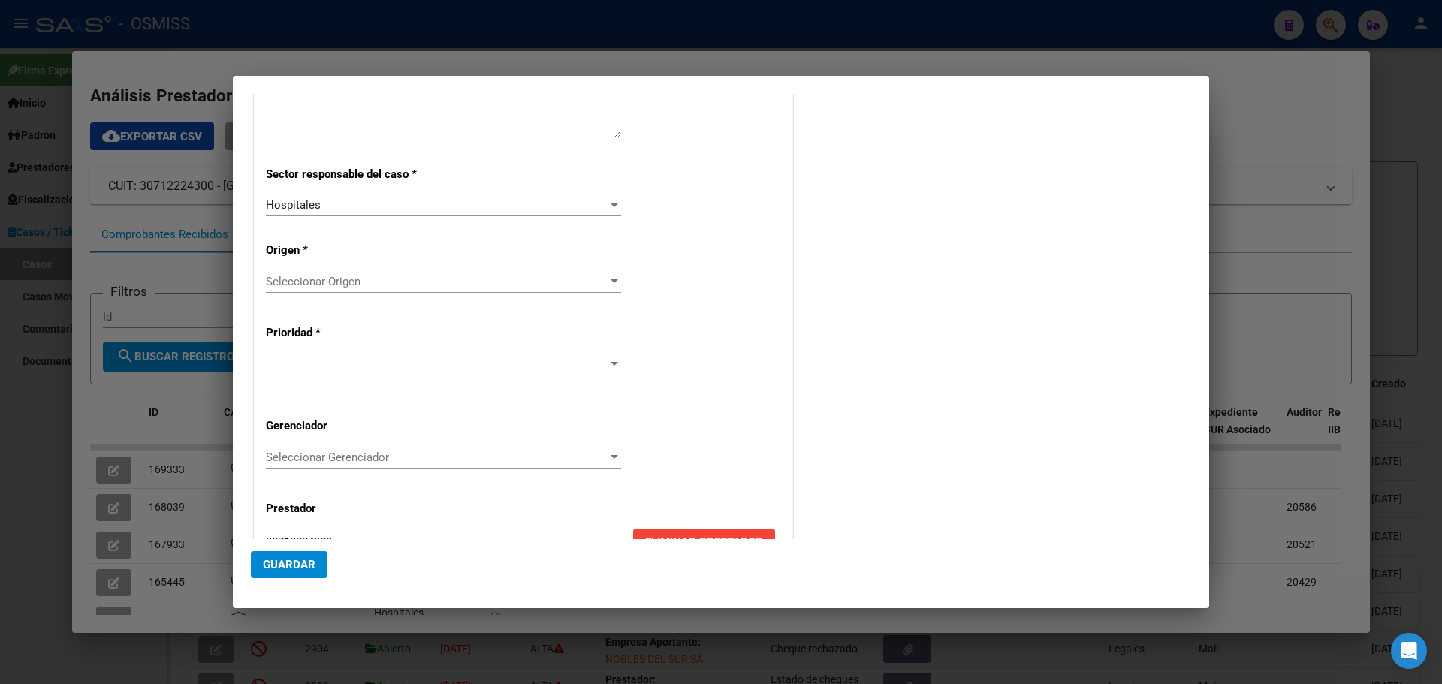
scroll to position [265, 0]
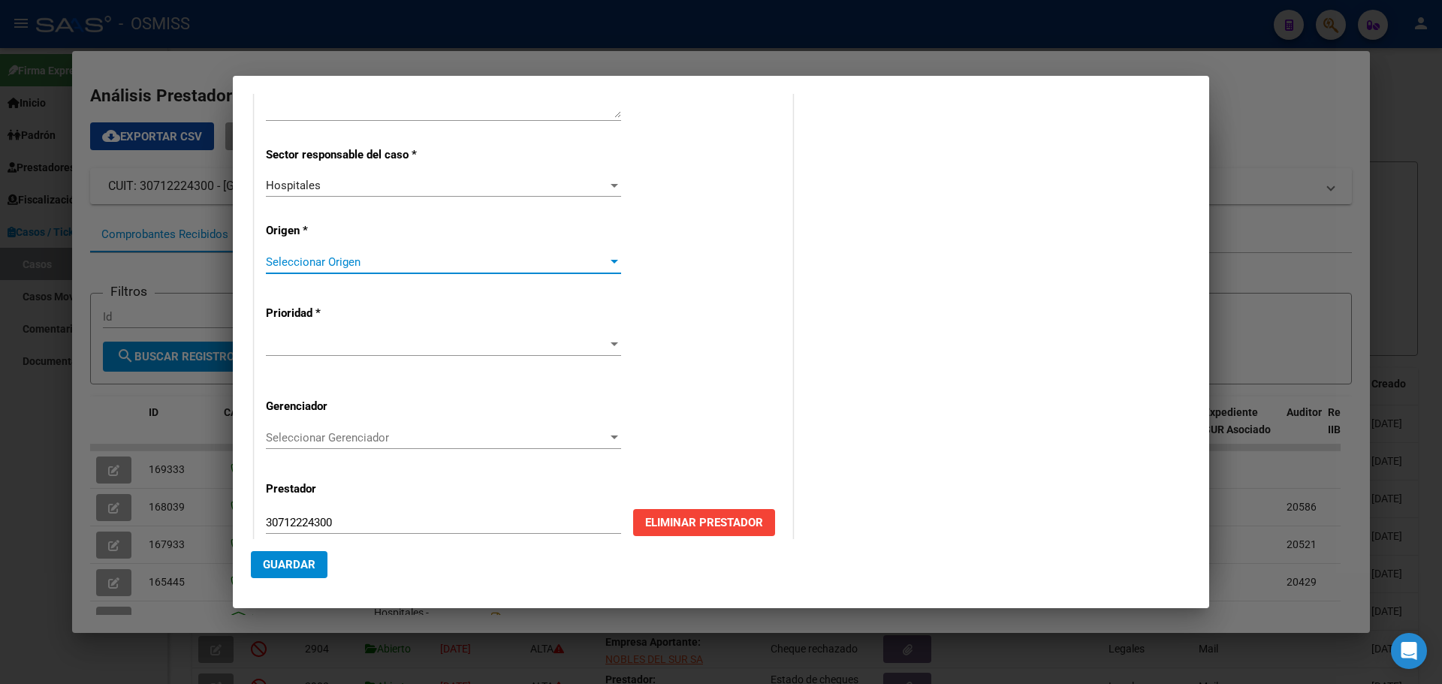
click at [611, 261] on div at bounding box center [615, 262] width 8 height 4
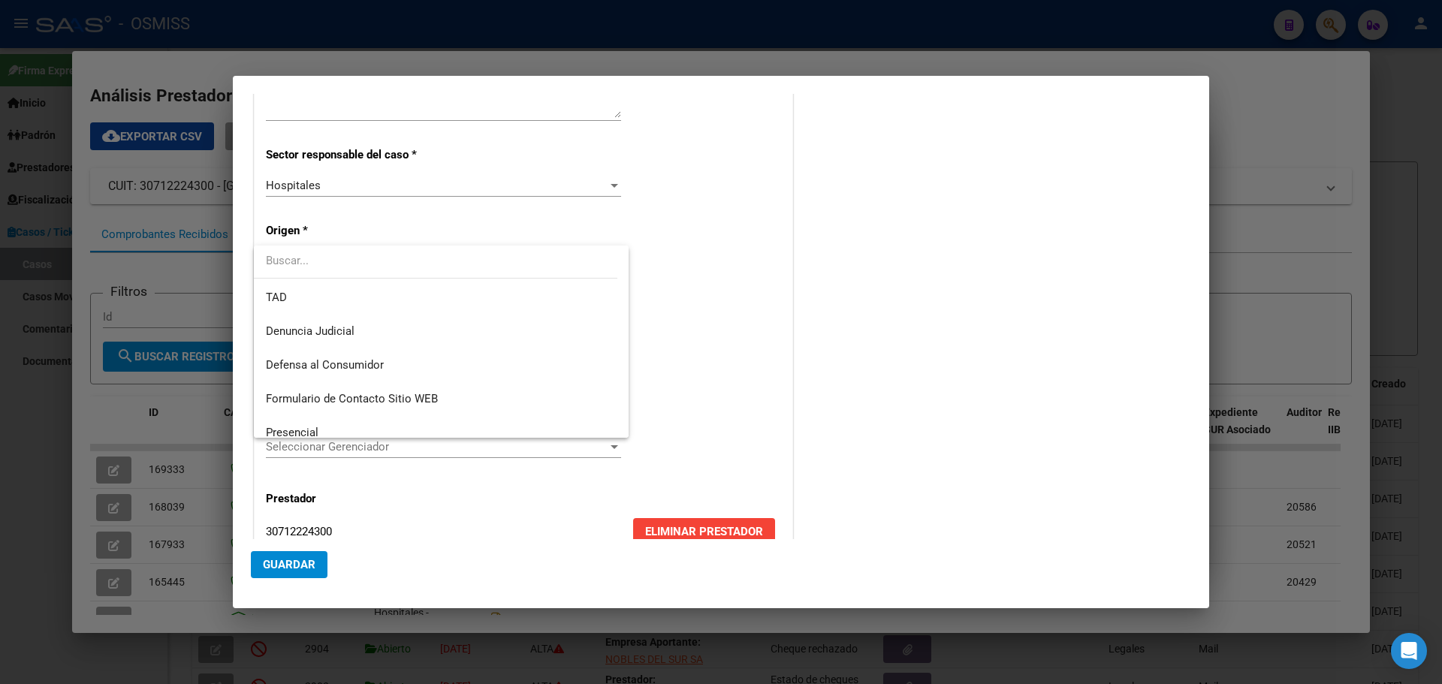
scroll to position [150, 0]
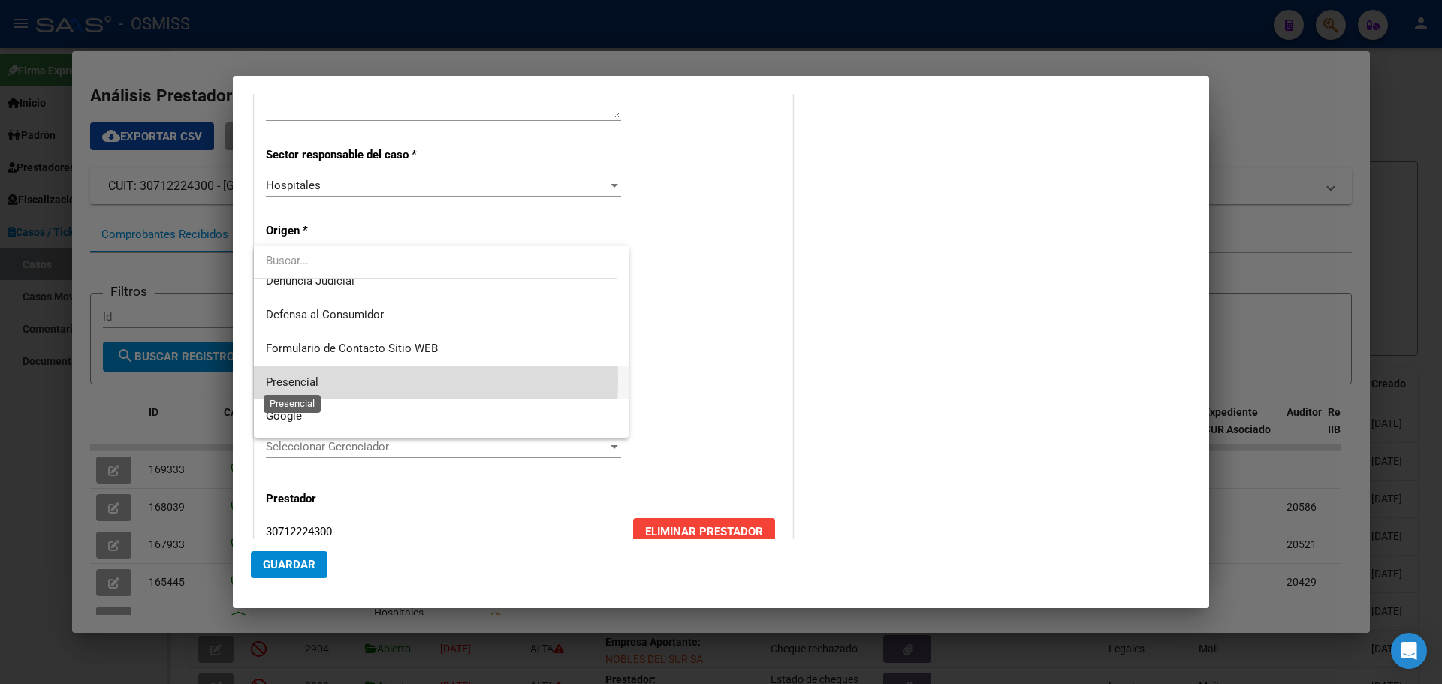
click at [282, 379] on span "Presencial" at bounding box center [292, 382] width 53 height 14
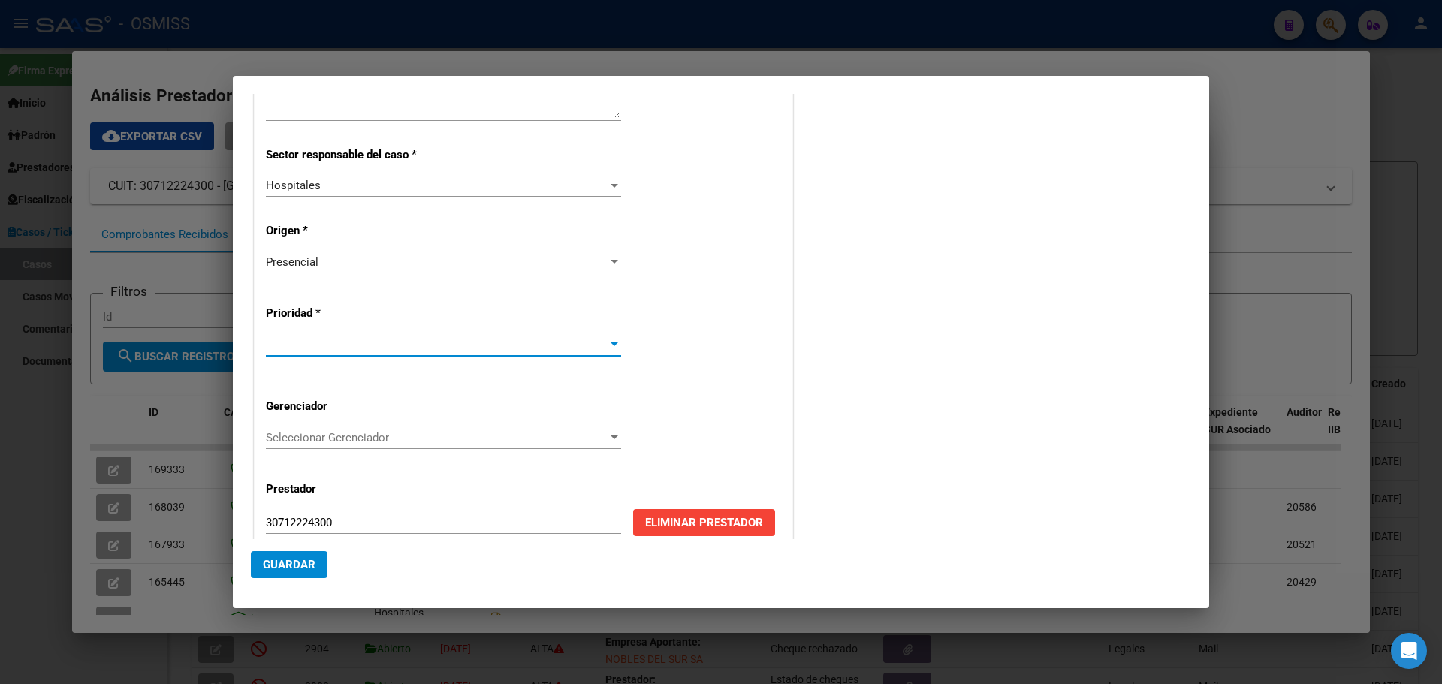
click at [611, 339] on div at bounding box center [615, 345] width 14 height 12
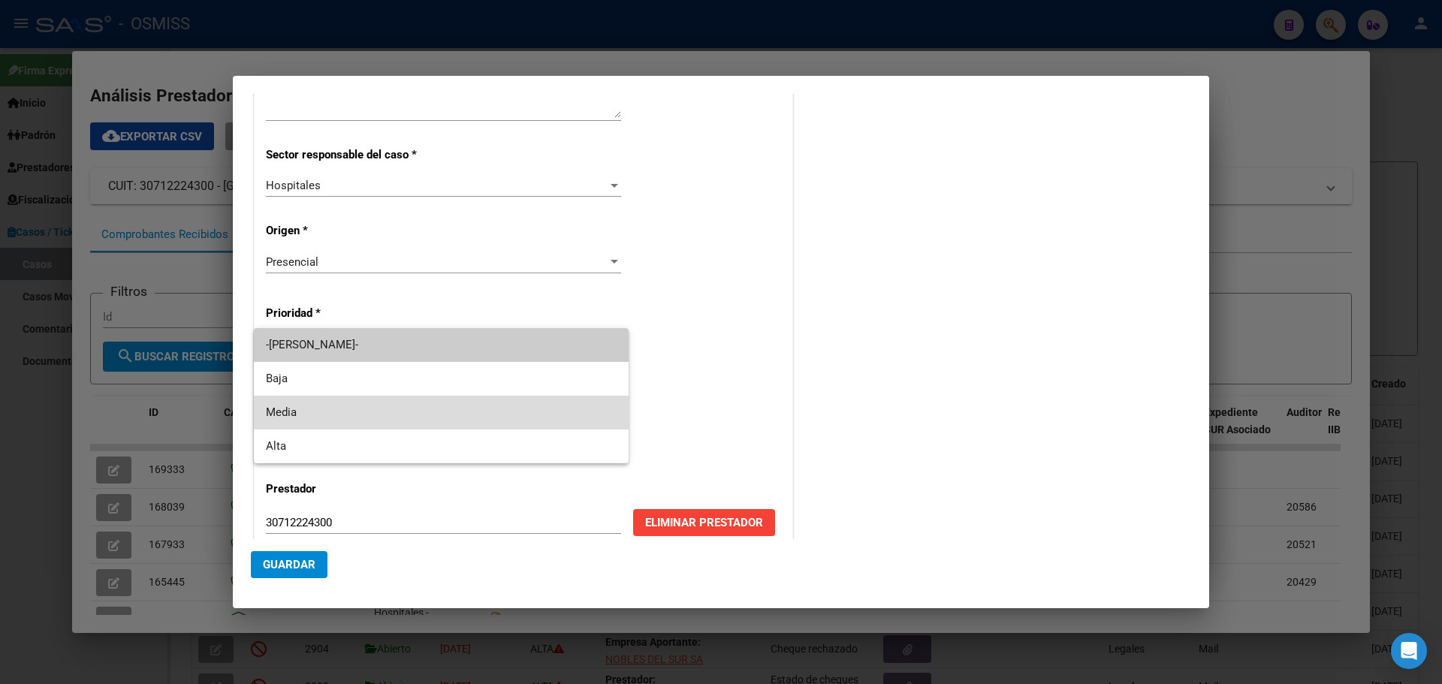
click at [276, 411] on span "Media" at bounding box center [441, 413] width 351 height 34
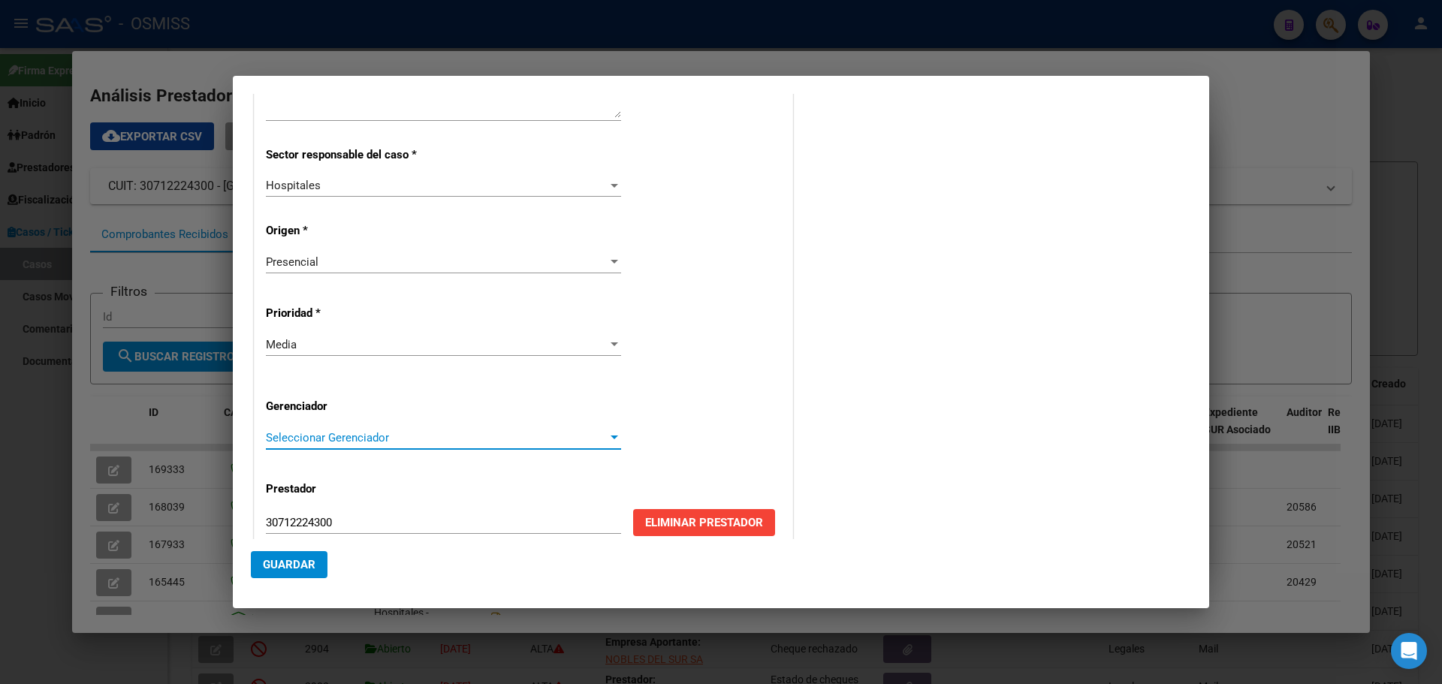
click at [611, 438] on div at bounding box center [615, 438] width 8 height 4
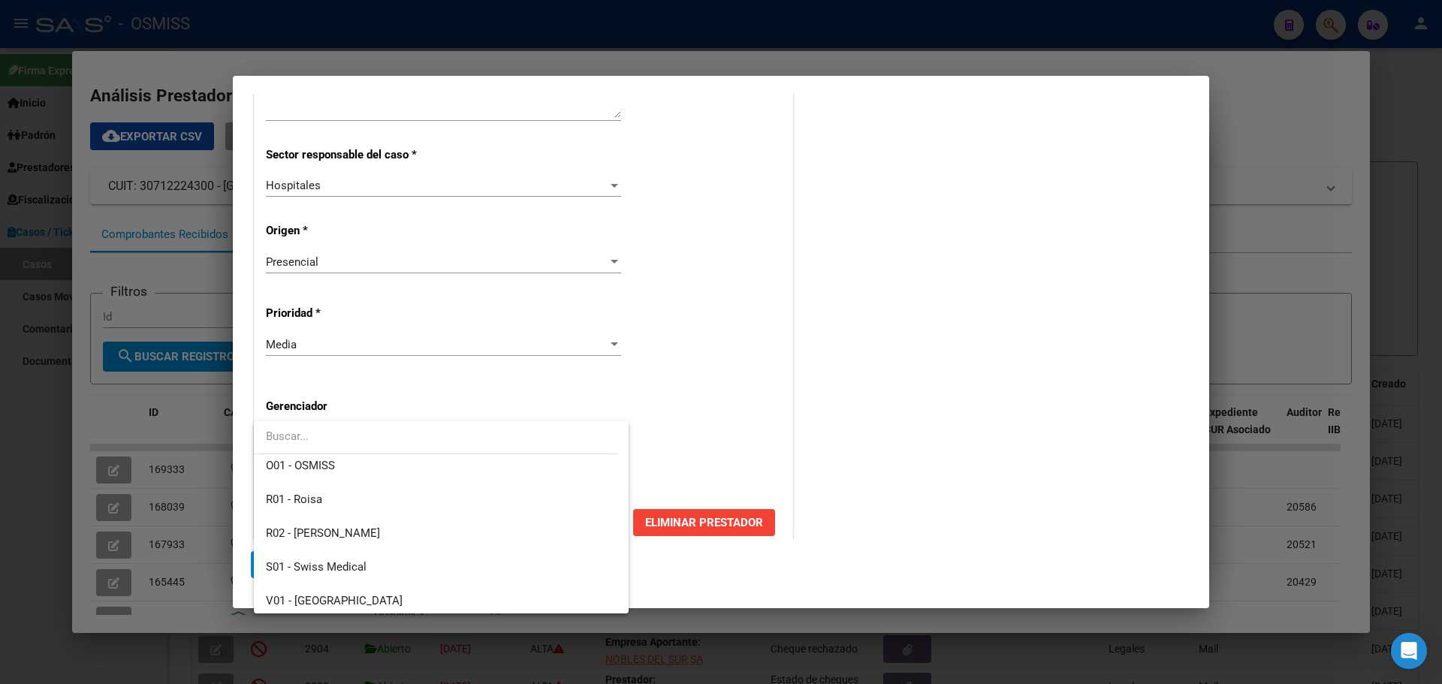
scroll to position [450, 0]
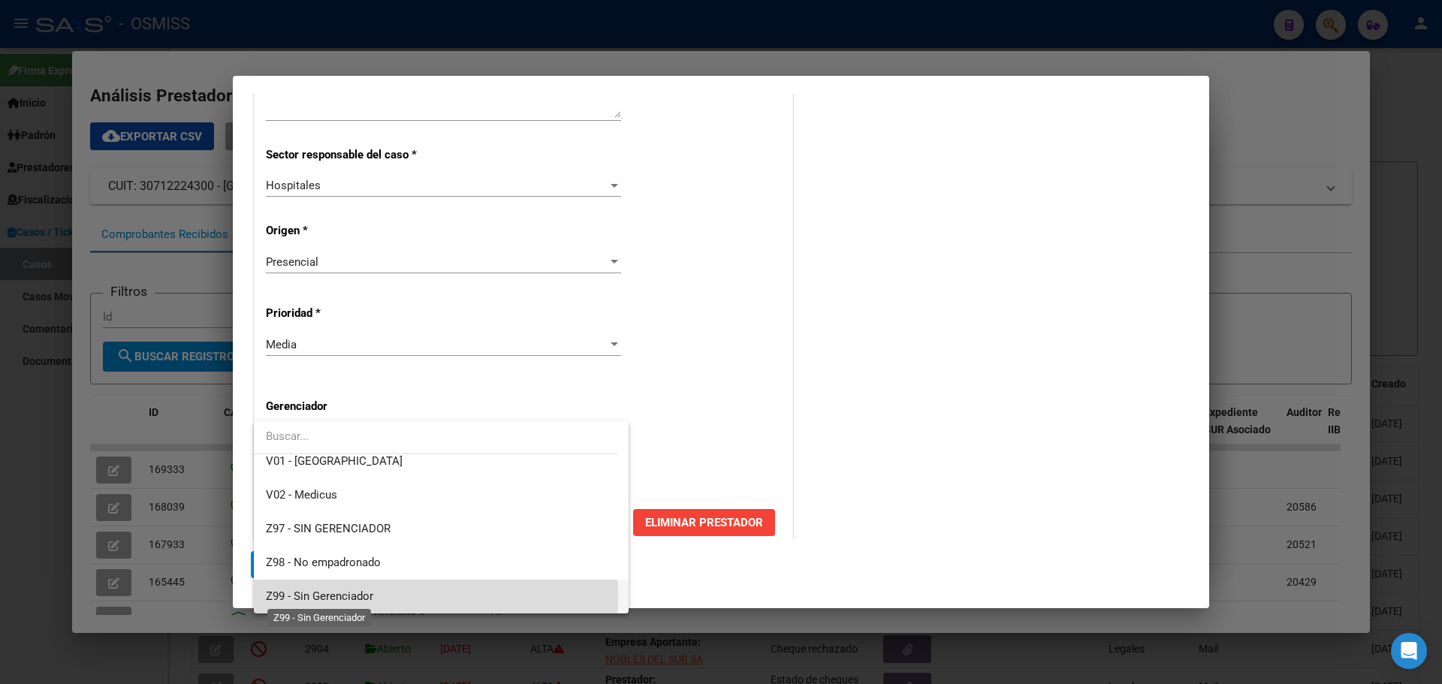
click at [282, 596] on span "Z99 - Sin Gerenciador" at bounding box center [319, 597] width 107 height 14
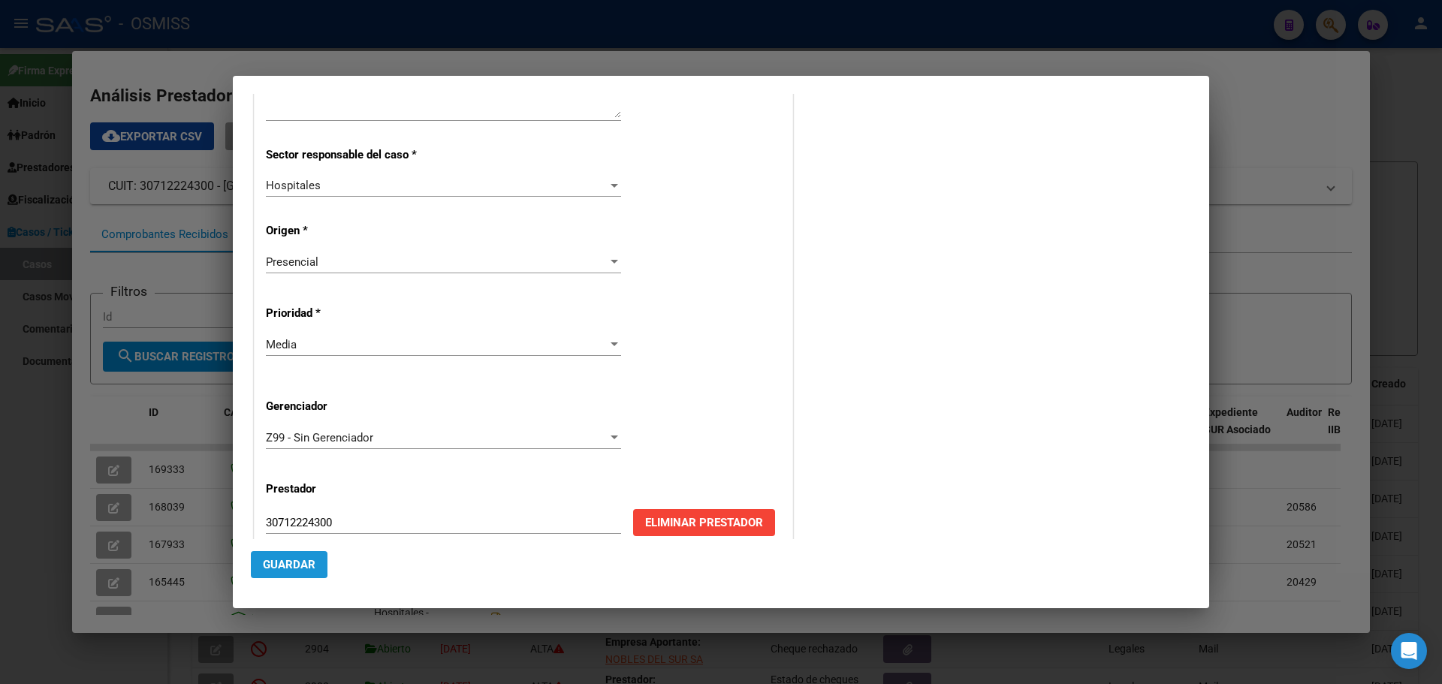
click at [268, 563] on span "Guardar" at bounding box center [289, 565] width 53 height 14
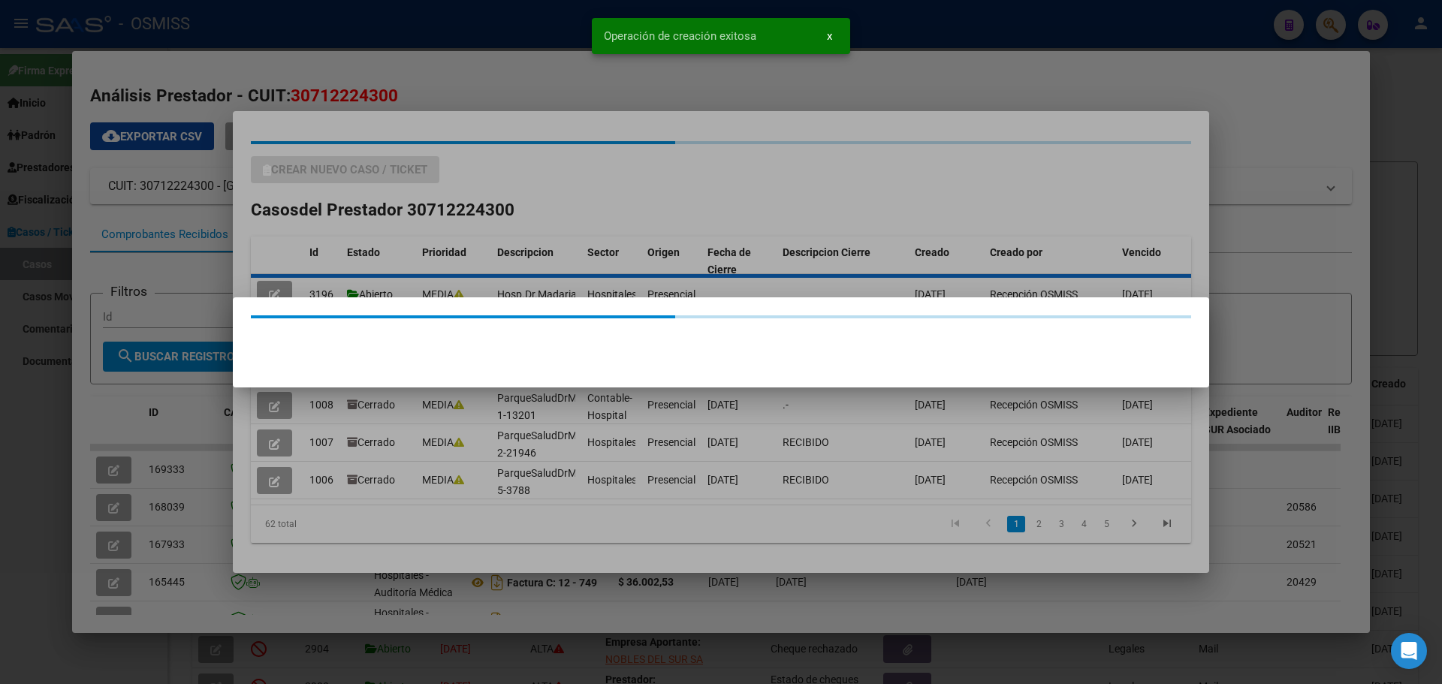
scroll to position [0, 0]
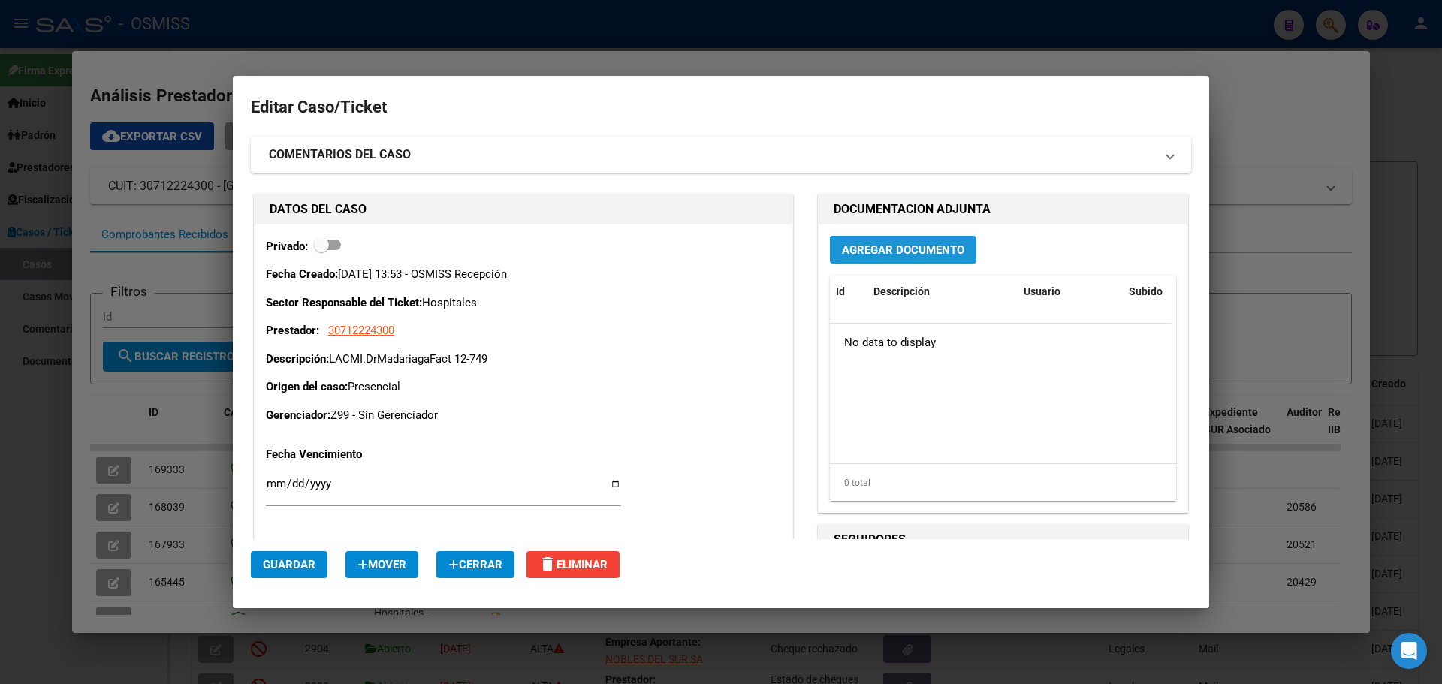
click at [874, 250] on span "Agregar Documento" at bounding box center [903, 250] width 122 height 14
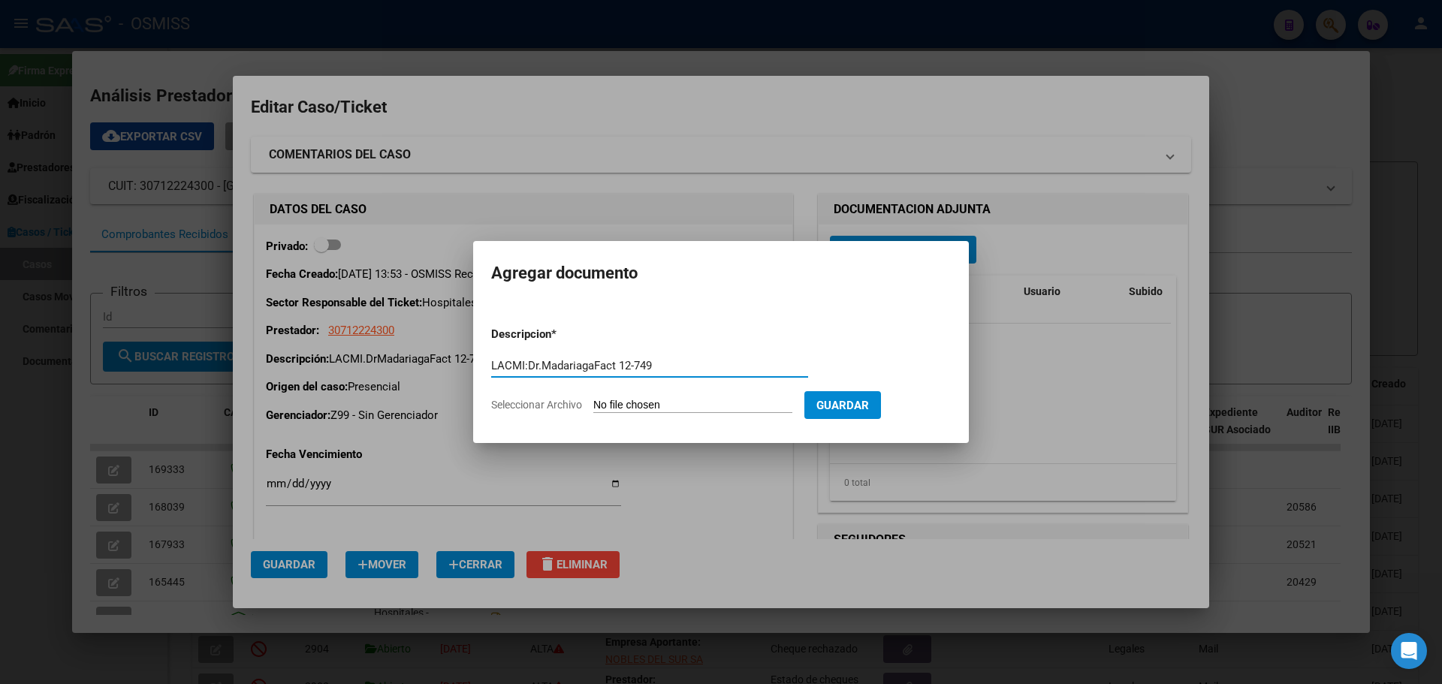
type input "LACMI:Dr.MadariagaFact 12-749"
click at [549, 404] on span "Seleccionar Archivo" at bounding box center [536, 405] width 91 height 12
click at [593, 404] on input "Seleccionar Archivo" at bounding box center [692, 406] width 199 height 14
type input "C:\fakepath\Fact 749.pdf"
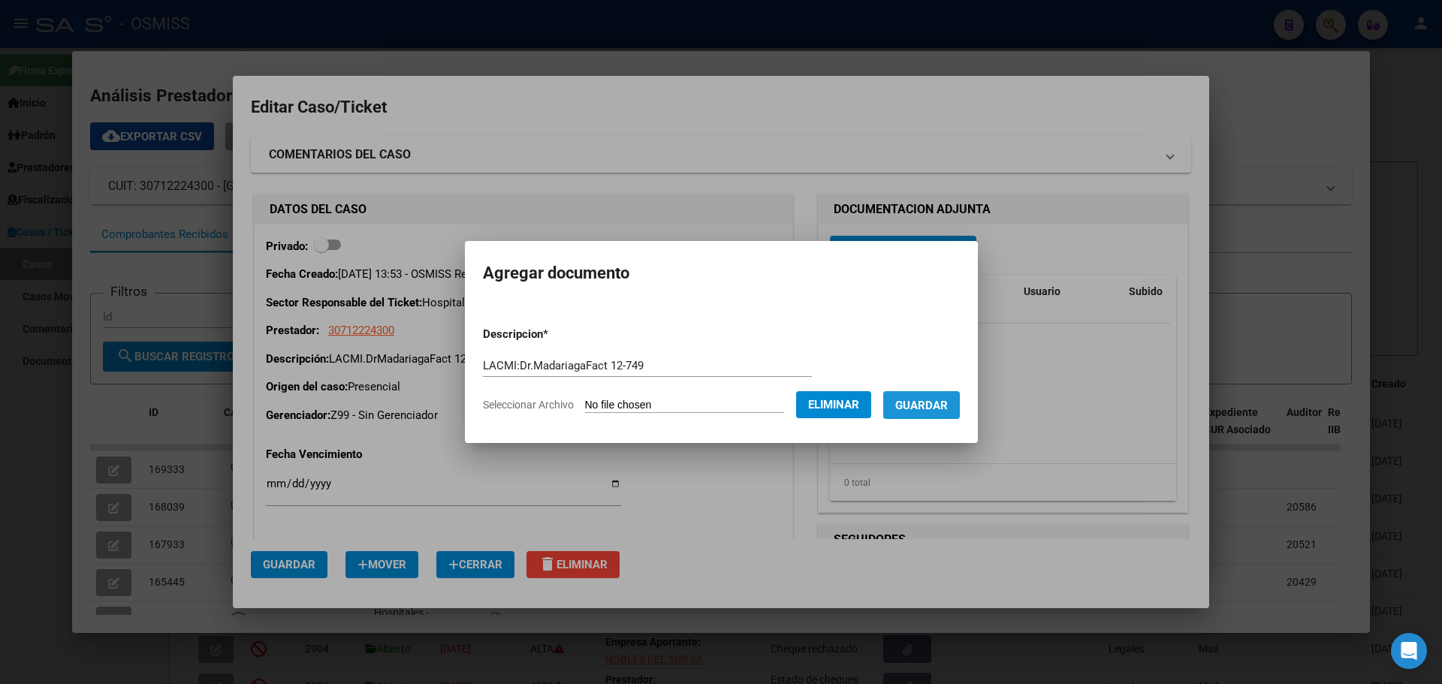
click at [937, 403] on span "Guardar" at bounding box center [921, 406] width 53 height 14
